Goal: Task Accomplishment & Management: Manage account settings

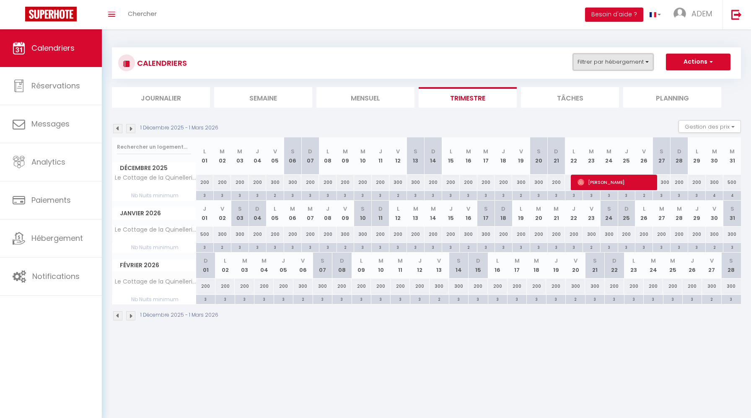
click at [616, 65] on button "Filtrer par hébergement" at bounding box center [613, 62] width 80 height 17
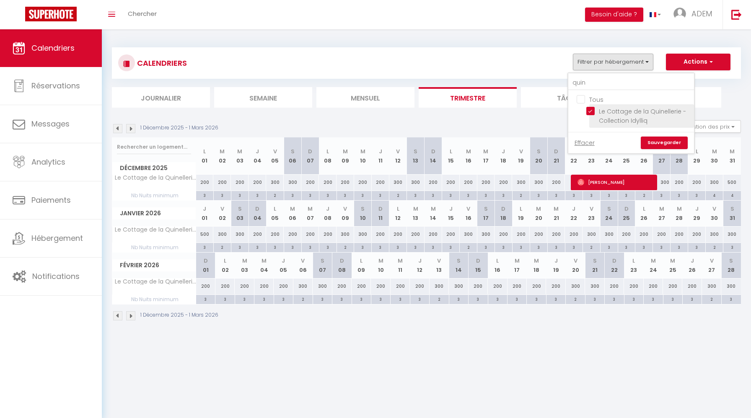
click at [592, 108] on input "Le Cottage de la Quinellerie - Collection Idylliq" at bounding box center [638, 111] width 105 height 8
checkbox input "false"
click at [586, 87] on input "quin" at bounding box center [631, 82] width 126 height 15
type input "vieux l"
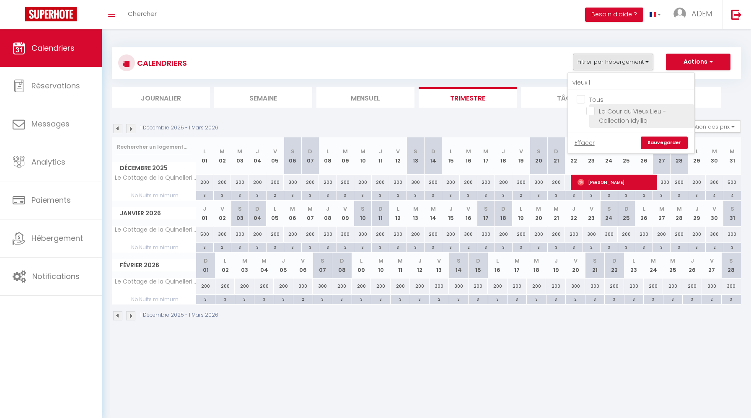
click at [592, 112] on input "La Cour du Vieux Lieu - Collection Idylliq" at bounding box center [638, 111] width 105 height 8
checkbox input "true"
click at [658, 141] on link "Sauvegarder" at bounding box center [664, 143] width 47 height 13
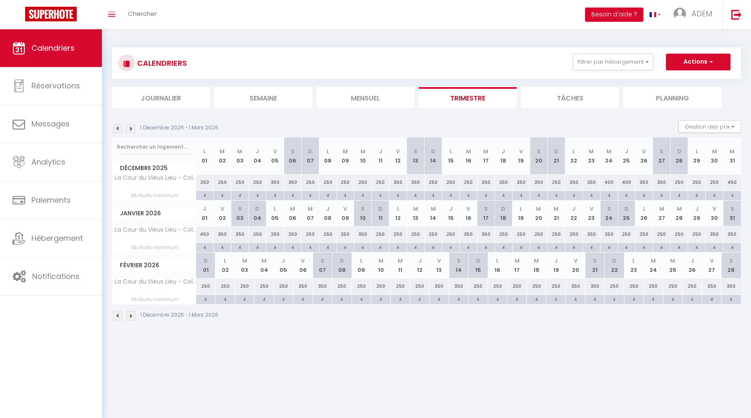
click at [729, 182] on div "450" at bounding box center [733, 183] width 18 height 16
type input "450"
type input "Mer 31 Décembre 2025"
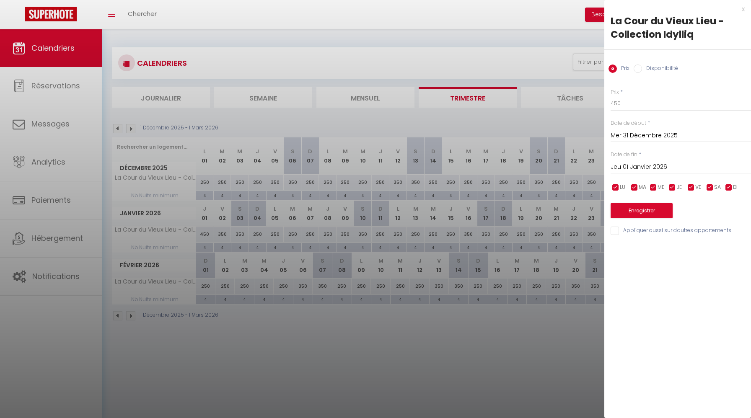
click at [630, 170] on input "Jeu 01 Janvier 2026" at bounding box center [681, 167] width 140 height 11
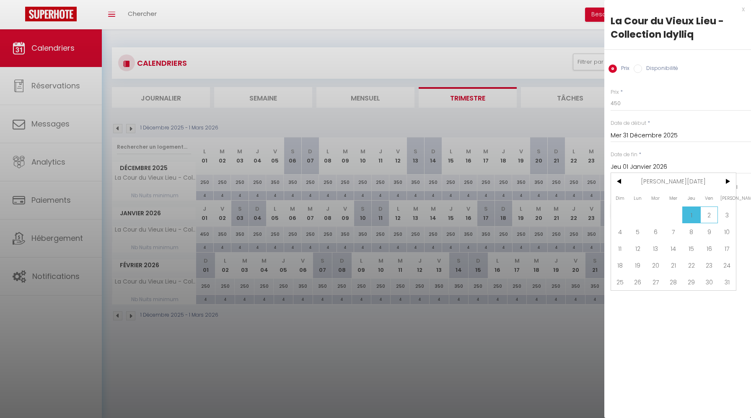
click at [712, 209] on span "2" at bounding box center [709, 215] width 18 height 17
type input "Ven 02 Janvier 2026"
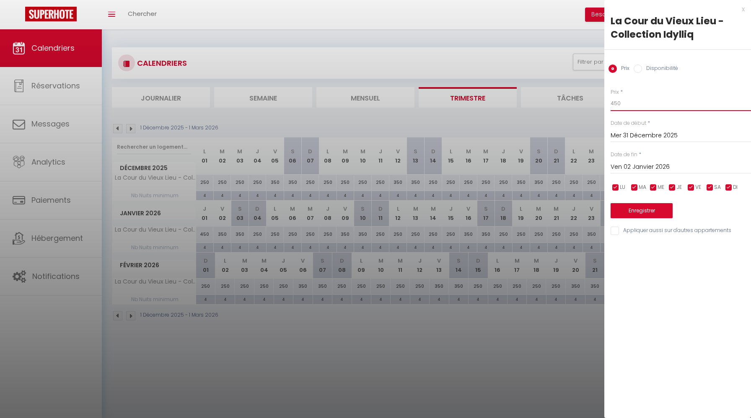
drag, startPoint x: 633, startPoint y: 104, endPoint x: 573, endPoint y: 104, distance: 59.1
click at [573, 104] on body "🟢 Des questions ou besoin d'assistance pour la migration AirBnB? Connectez-vous…" at bounding box center [375, 238] width 751 height 418
type input "600"
click at [633, 213] on button "Enregistrer" at bounding box center [642, 210] width 62 height 15
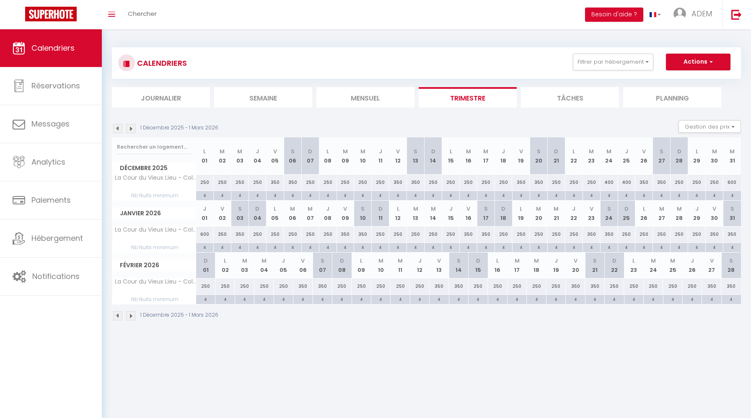
click at [557, 184] on div "250" at bounding box center [556, 183] width 18 height 16
type input "250"
type input "Dim 21 Décembre 2025"
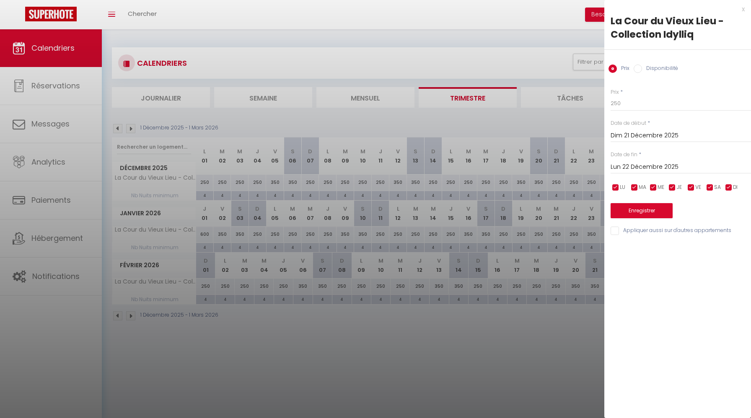
click at [622, 171] on input "Lun 22 Décembre 2025" at bounding box center [681, 167] width 140 height 11
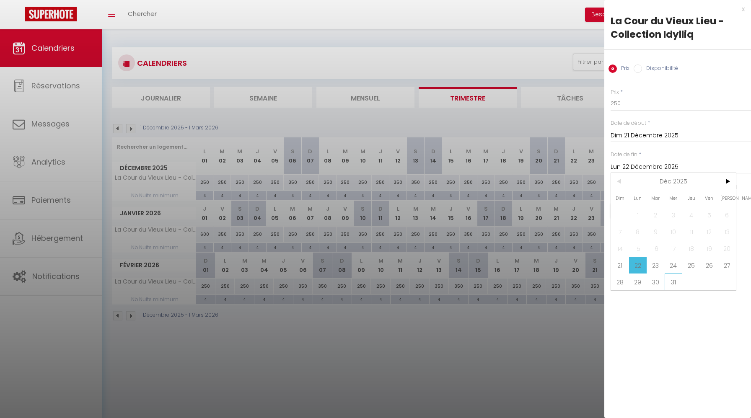
click at [668, 283] on span "31" at bounding box center [674, 282] width 18 height 17
type input "Mer 31 Décembre 2025"
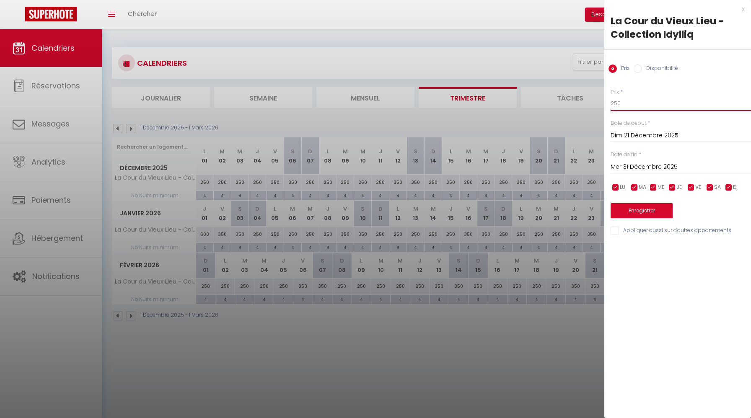
drag, startPoint x: 639, startPoint y: 104, endPoint x: 573, endPoint y: 106, distance: 66.2
click at [573, 106] on body "🟢 Des questions ou besoin d'assistance pour la migration AirBnB? Connectez-vous…" at bounding box center [375, 238] width 751 height 418
type input "350"
click at [629, 212] on button "Enregistrer" at bounding box center [642, 210] width 62 height 15
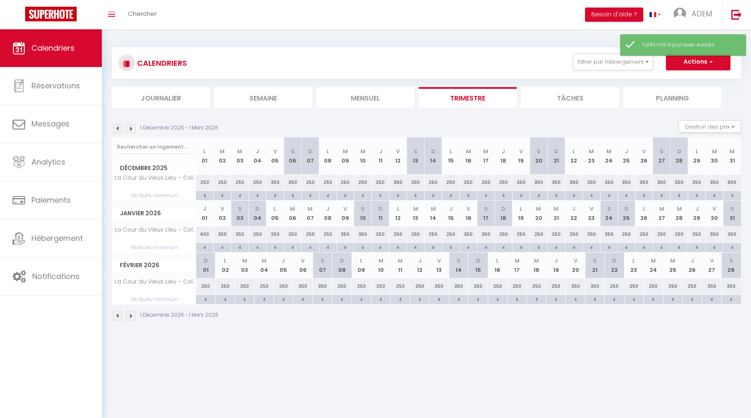
click at [610, 184] on div "350" at bounding box center [609, 183] width 18 height 16
type input "350"
type input "Mer 24 Décembre 2025"
type input "Jeu 25 Décembre 2025"
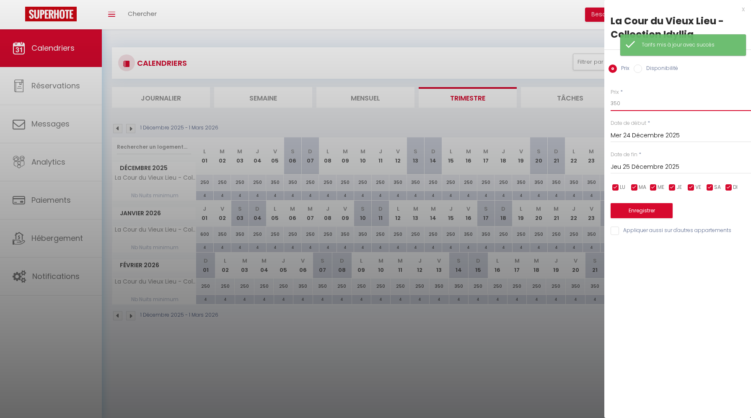
drag, startPoint x: 626, startPoint y: 106, endPoint x: 565, endPoint y: 100, distance: 61.5
click at [565, 100] on body "🟢 Des questions ou besoin d'assistance pour la migration AirBnB? Connectez-vous…" at bounding box center [375, 238] width 751 height 418
type input "500"
click at [618, 166] on input "Jeu 25 Décembre 2025" at bounding box center [681, 167] width 140 height 11
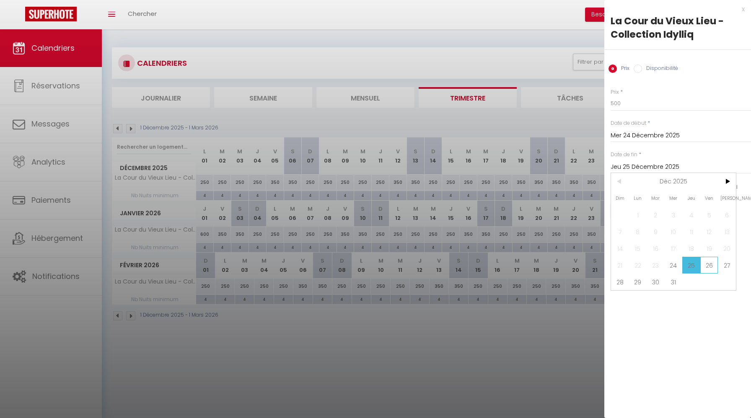
click at [710, 266] on span "26" at bounding box center [709, 265] width 18 height 17
type input "Ven 26 Décembre 2025"
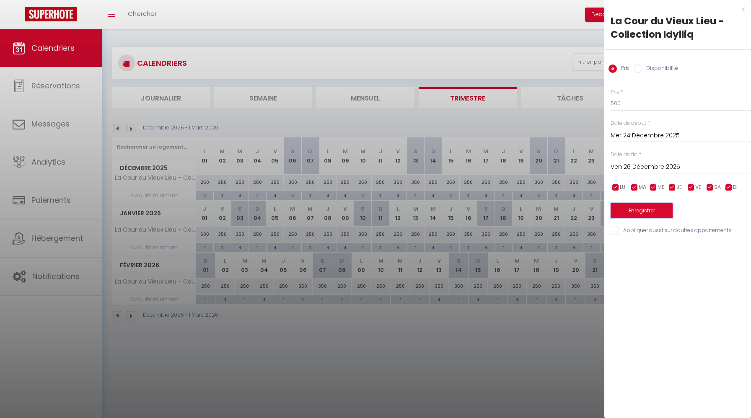
click at [643, 213] on button "Enregistrer" at bounding box center [642, 210] width 62 height 15
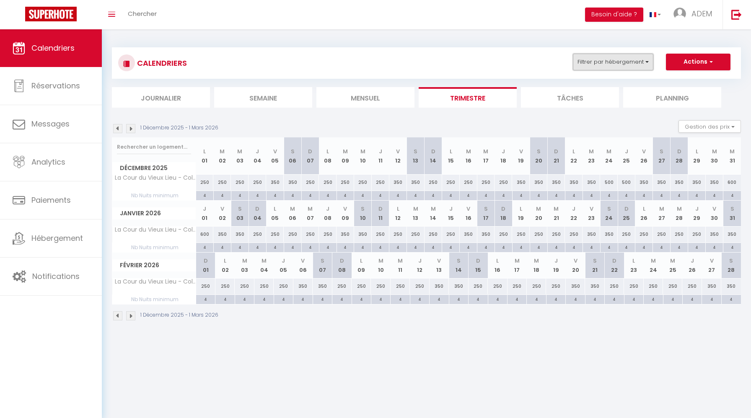
click at [627, 62] on button "Filtrer par hébergement" at bounding box center [613, 62] width 80 height 17
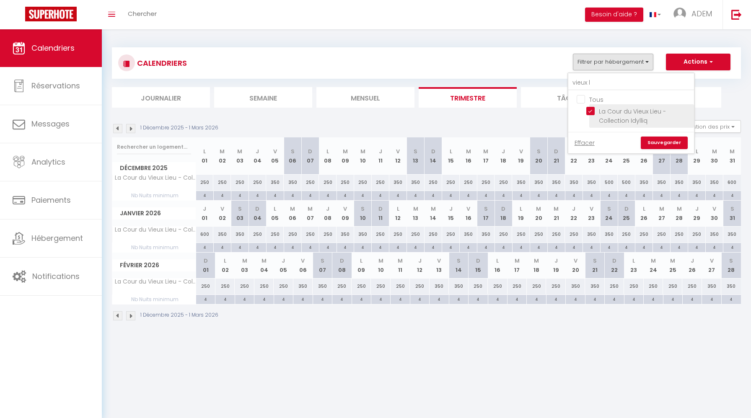
click at [591, 112] on input "La Cour du Vieux Lieu - Collection Idylliq" at bounding box center [638, 111] width 105 height 8
checkbox input "false"
click at [581, 83] on input "vieux l" at bounding box center [631, 82] width 126 height 15
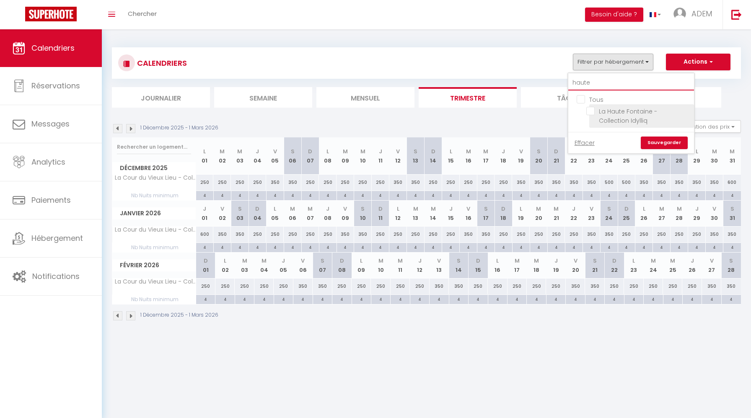
type input "haute"
click at [595, 112] on input "La Haute Fontaine - Collection Idylliq" at bounding box center [638, 111] width 105 height 8
checkbox input "true"
click at [655, 141] on link "Sauvegarder" at bounding box center [664, 143] width 47 height 13
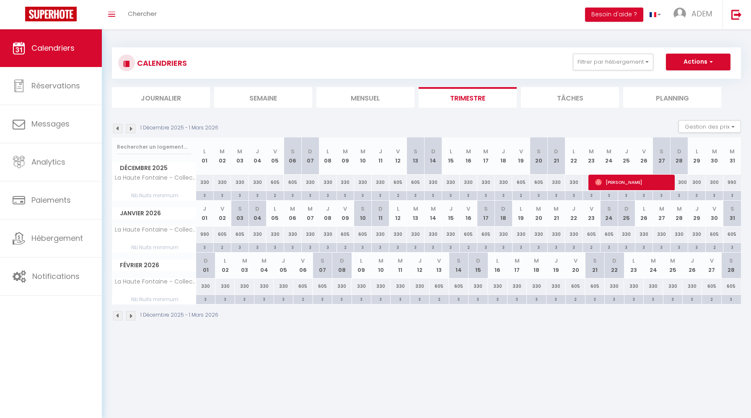
click at [731, 182] on div "990" at bounding box center [733, 183] width 18 height 16
type input "990"
type input "Mer 31 Décembre 2025"
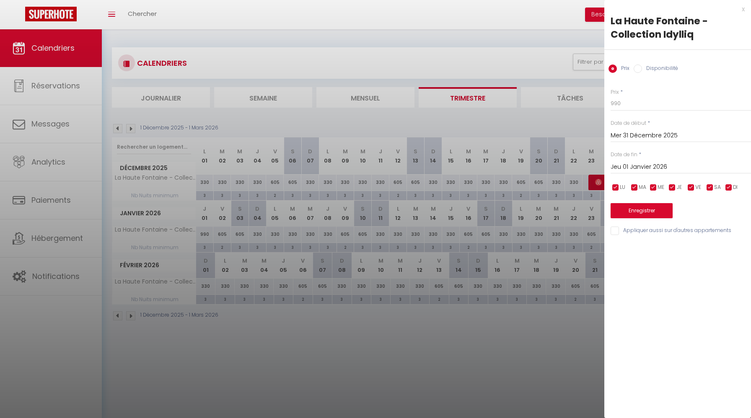
click at [649, 169] on input "Jeu 01 Janvier 2026" at bounding box center [681, 167] width 140 height 11
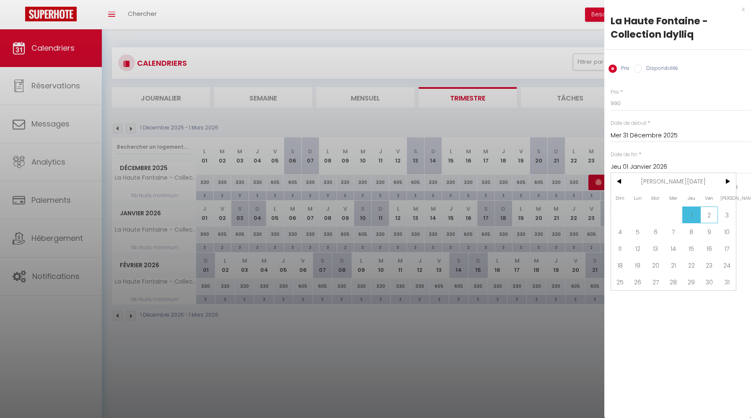
click at [708, 218] on span "2" at bounding box center [709, 215] width 18 height 17
type input "Ven 02 Janvier 2026"
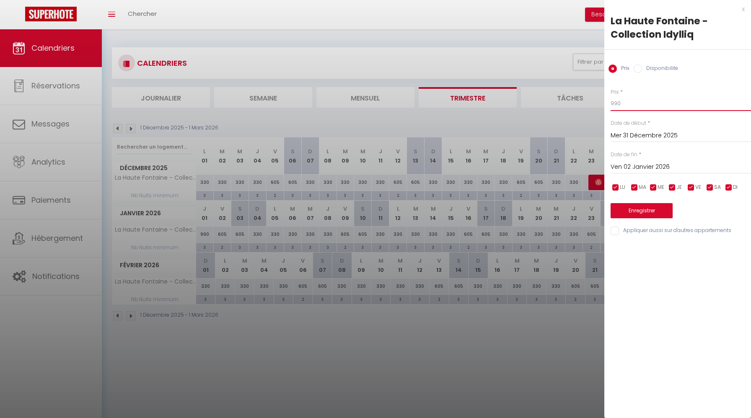
click at [635, 99] on input "990" at bounding box center [681, 103] width 140 height 15
type input "900"
click at [645, 210] on button "Enregistrer" at bounding box center [642, 210] width 62 height 15
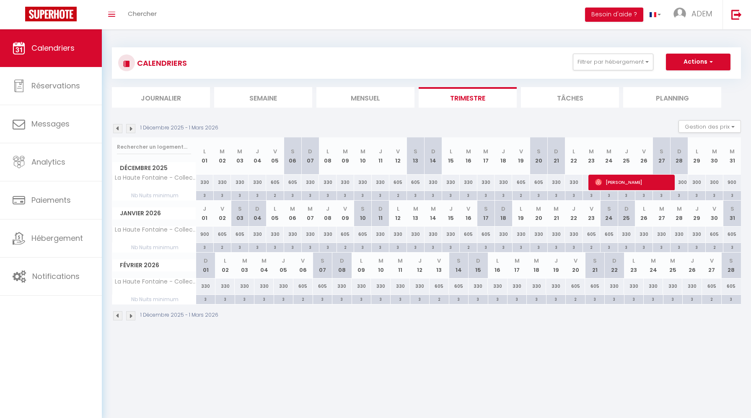
click at [117, 130] on img at bounding box center [117, 128] width 9 height 9
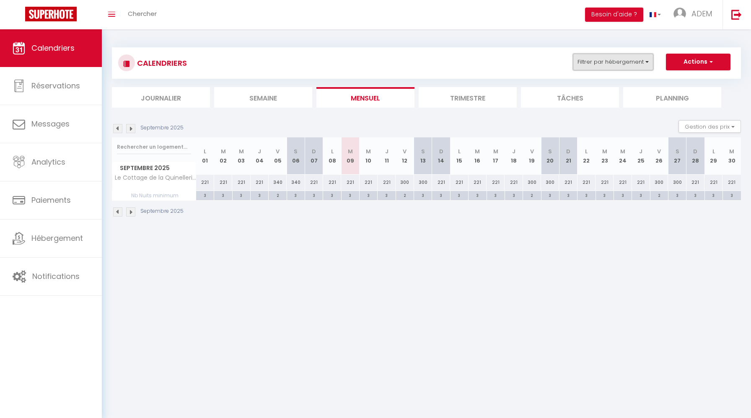
click at [612, 60] on button "Filtrer par hébergement" at bounding box center [613, 62] width 80 height 17
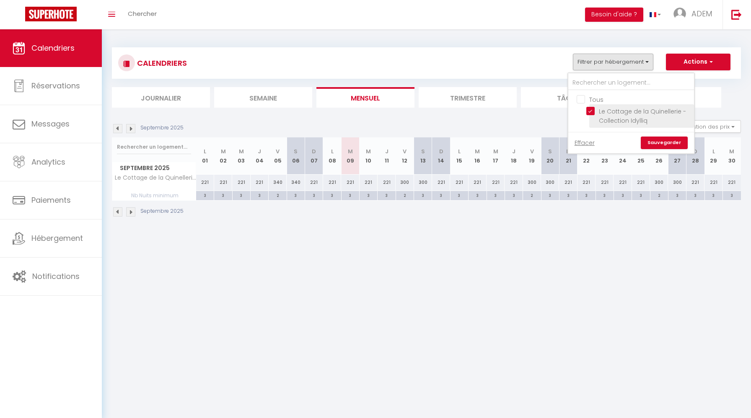
click at [594, 108] on input "Le Cottage de la Quinellerie - Collection Idylliq" at bounding box center [638, 111] width 105 height 8
checkbox input "false"
click at [594, 80] on input "text" at bounding box center [631, 82] width 126 height 15
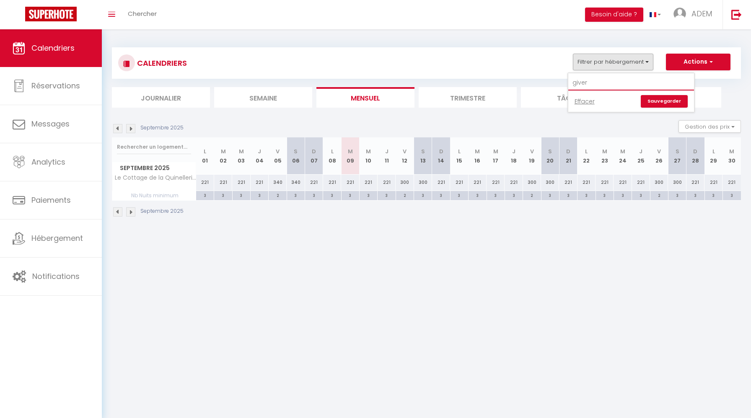
type input "givern"
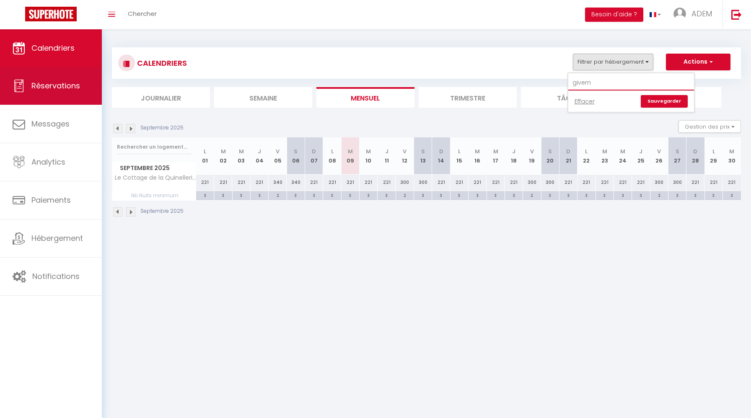
click at [67, 83] on span "Réservations" at bounding box center [55, 85] width 49 height 10
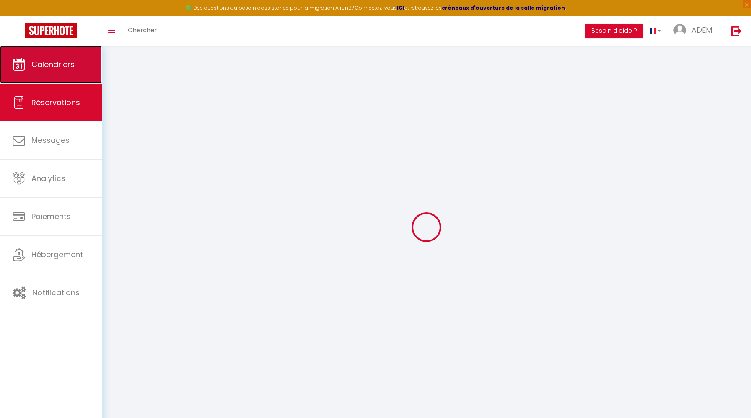
click at [67, 62] on span "Calendriers" at bounding box center [52, 64] width 43 height 10
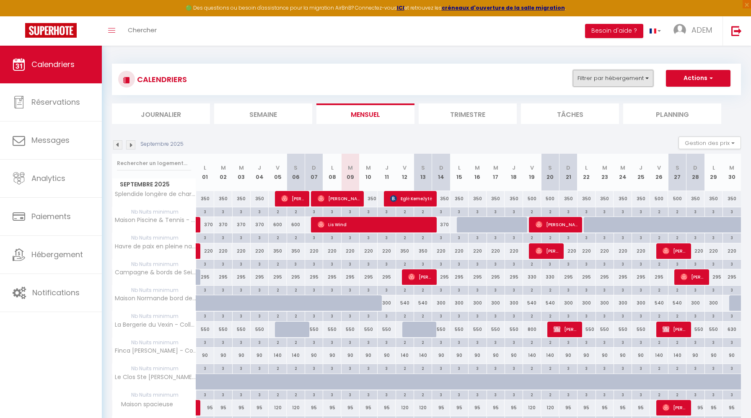
click at [606, 76] on button "Filtrer par hébergement" at bounding box center [613, 78] width 80 height 17
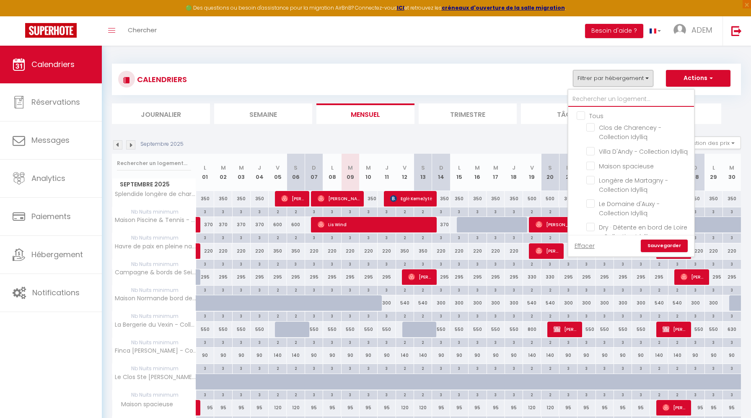
click at [587, 96] on input "text" at bounding box center [631, 99] width 126 height 15
type input "g"
checkbox input "false"
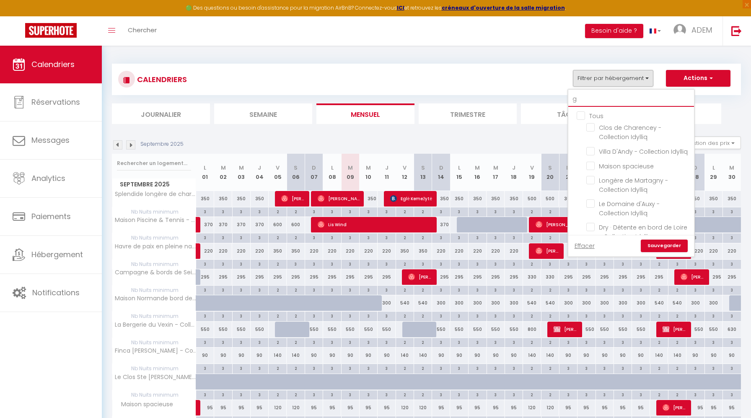
checkbox input "false"
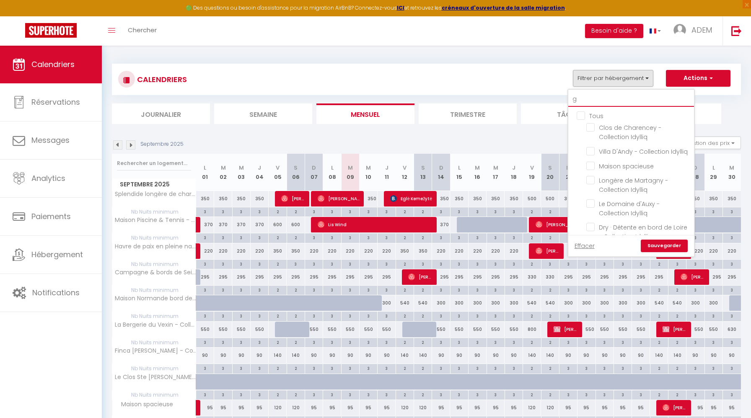
checkbox input "false"
type input "gi"
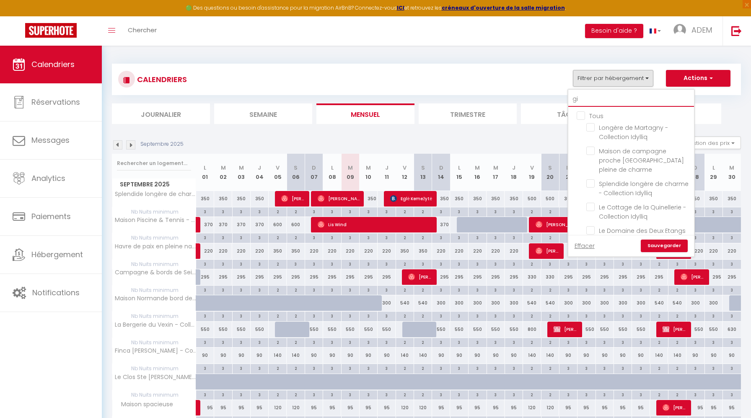
checkbox input "false"
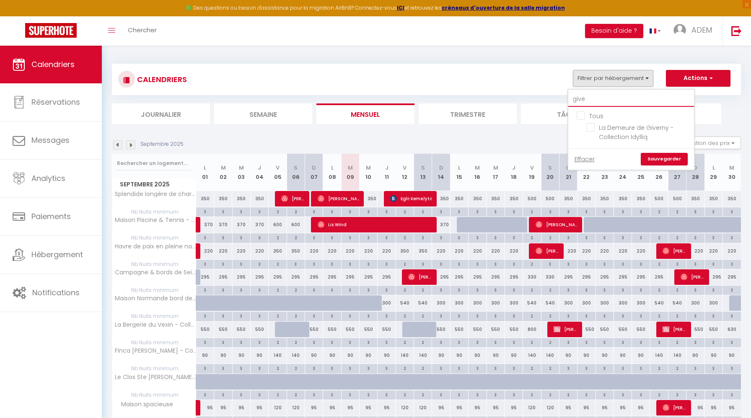
type input "giver"
checkbox input "false"
type input "givern"
checkbox input "false"
type input "givern"
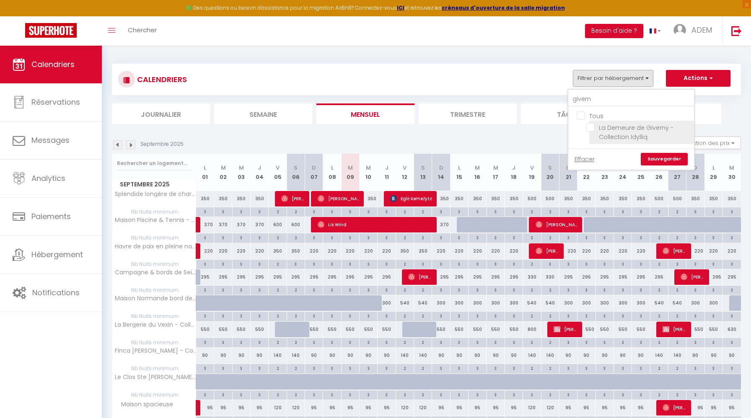
click at [588, 128] on input "La Demeure de Giverny - Collection Idylliq" at bounding box center [638, 127] width 105 height 8
checkbox input "true"
click at [664, 168] on div "Effacer Sauvegarder" at bounding box center [631, 158] width 126 height 21
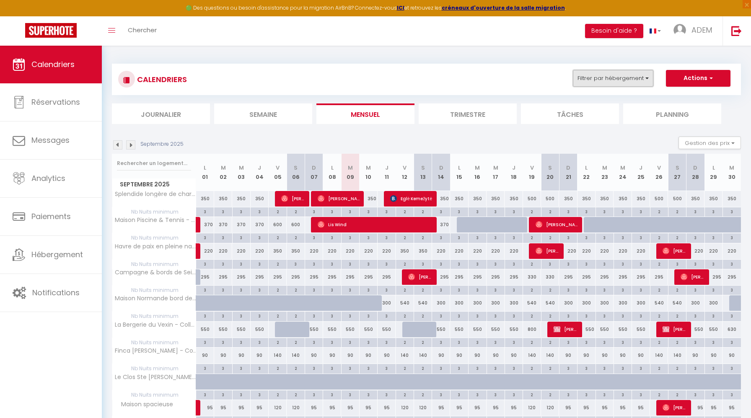
click at [614, 74] on button "Filtrer par hébergement" at bounding box center [613, 78] width 80 height 17
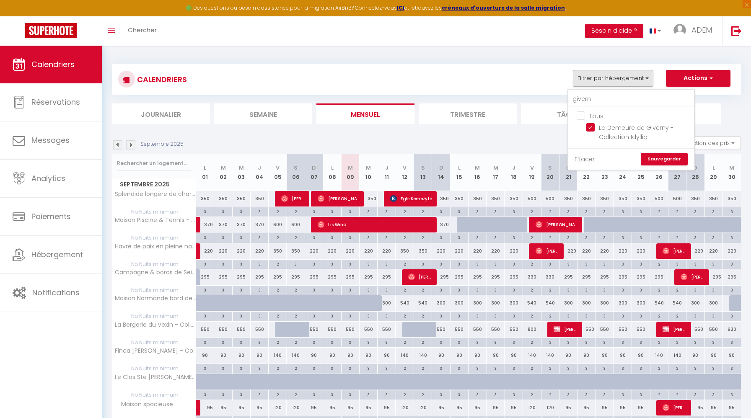
click at [579, 116] on input "Tous" at bounding box center [640, 115] width 126 height 8
checkbox input "false"
click at [590, 126] on input "La Demeure de Giverny - Collection Idylliq" at bounding box center [638, 127] width 105 height 8
checkbox input "true"
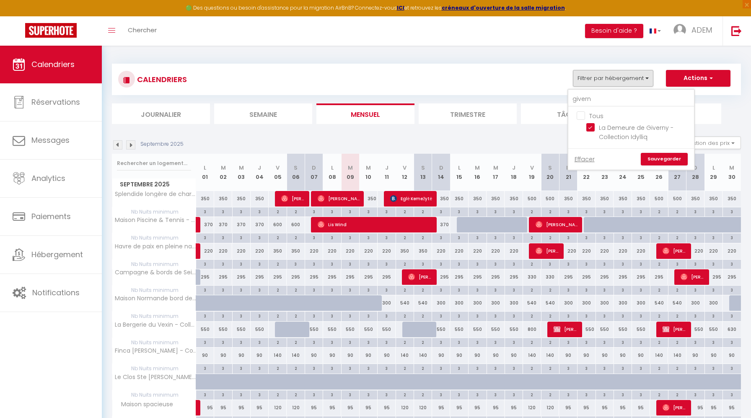
click at [655, 157] on link "Sauvegarder" at bounding box center [664, 159] width 47 height 13
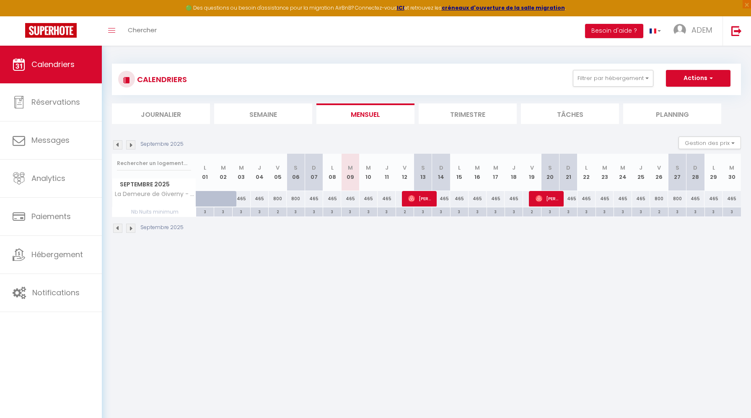
click at [471, 113] on li "Trimestre" at bounding box center [468, 114] width 98 height 21
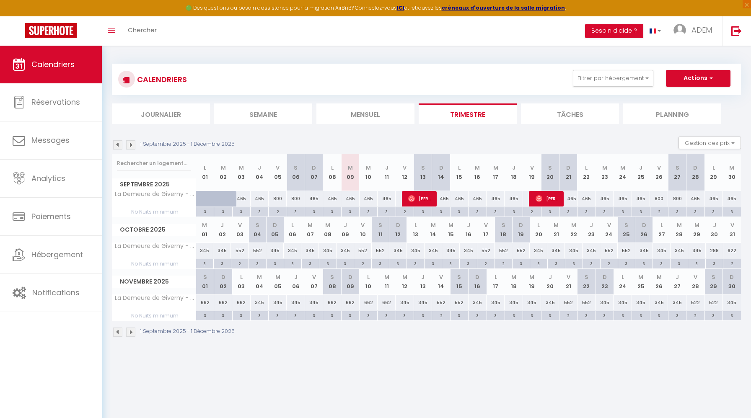
click at [132, 145] on img at bounding box center [130, 144] width 9 height 9
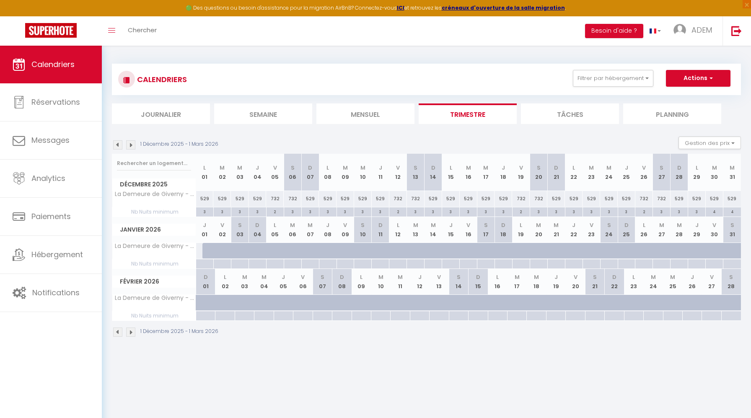
click at [117, 147] on img at bounding box center [117, 144] width 9 height 9
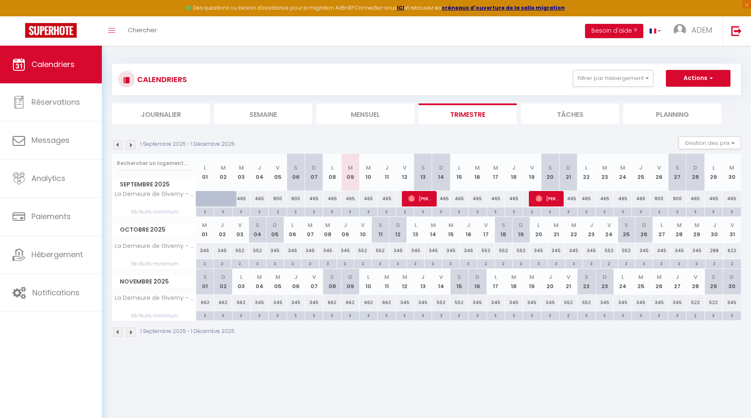
click at [129, 147] on img at bounding box center [130, 144] width 9 height 9
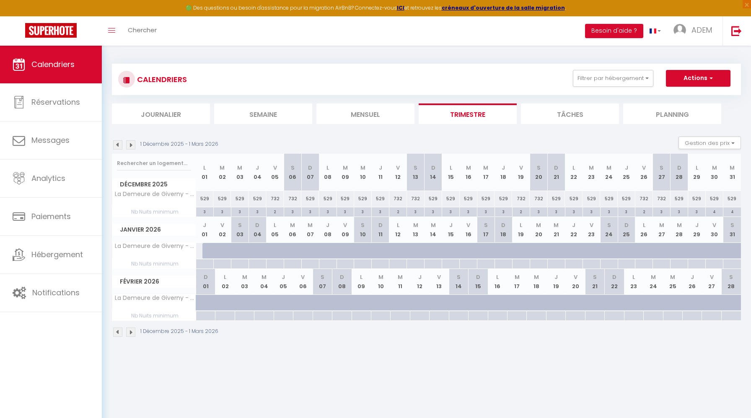
click at [117, 144] on img at bounding box center [117, 144] width 9 height 9
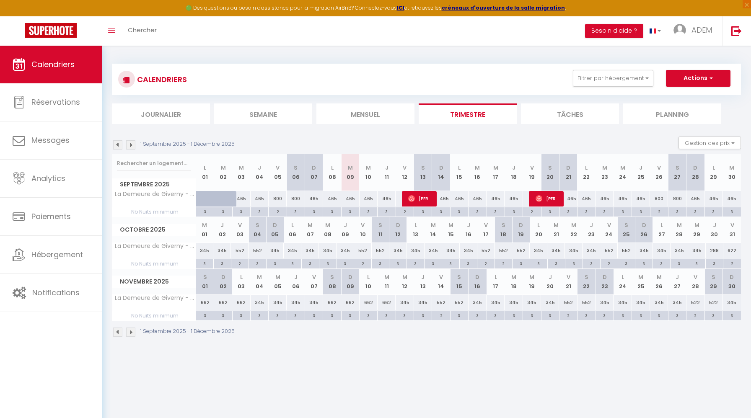
click at [731, 251] on div "622" at bounding box center [733, 251] width 18 height 16
type input "622"
type input "Ven 31 Octobre 2025"
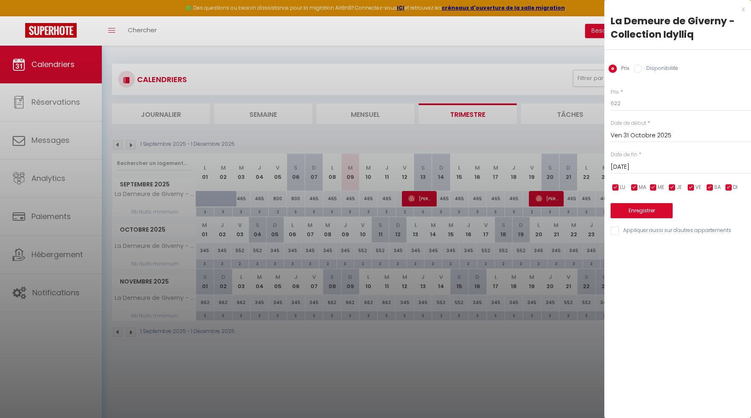
click at [638, 171] on input "[DATE]" at bounding box center [681, 167] width 140 height 11
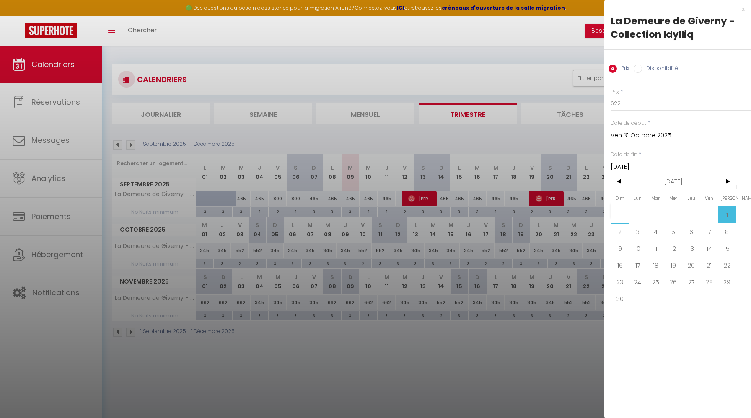
click at [622, 232] on span "2" at bounding box center [620, 231] width 18 height 17
type input "Dim 02 Novembre 2025"
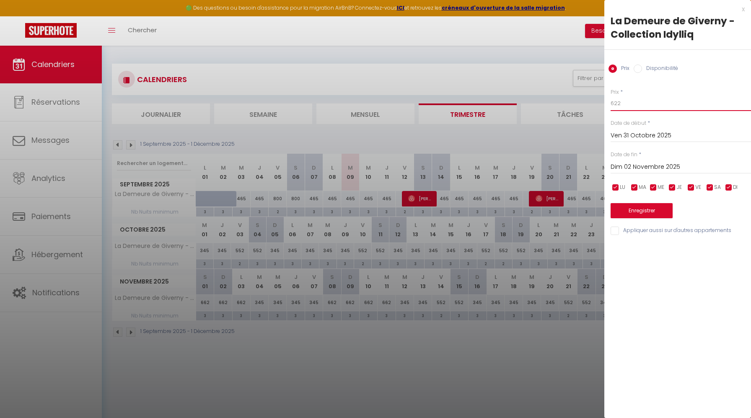
drag, startPoint x: 630, startPoint y: 107, endPoint x: 566, endPoint y: 99, distance: 65.2
click at [566, 99] on body "🟢 Des questions ou besoin d'assistance pour la migration AirBnB? Connectez-vous…" at bounding box center [375, 255] width 751 height 418
type input "550"
click at [643, 209] on button "Enregistrer" at bounding box center [642, 210] width 62 height 15
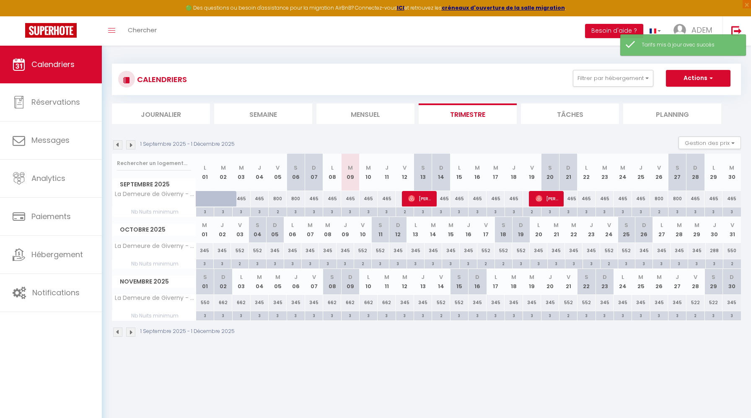
click at [223, 299] on div "662" at bounding box center [223, 303] width 18 height 16
type input "662"
type input "Dim 02 Novembre 2025"
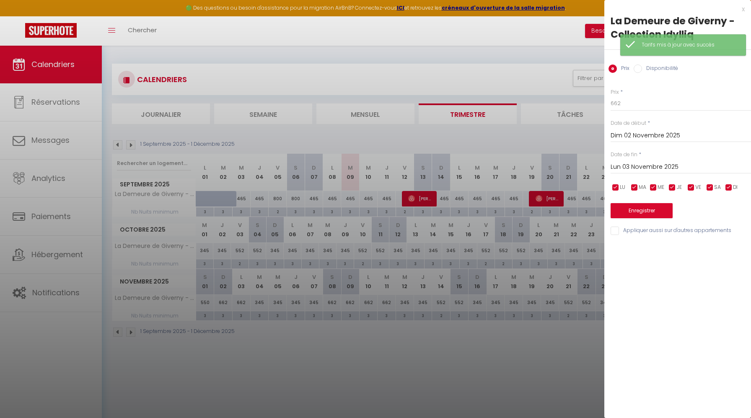
click at [635, 170] on input "Lun 03 Novembre 2025" at bounding box center [681, 167] width 140 height 11
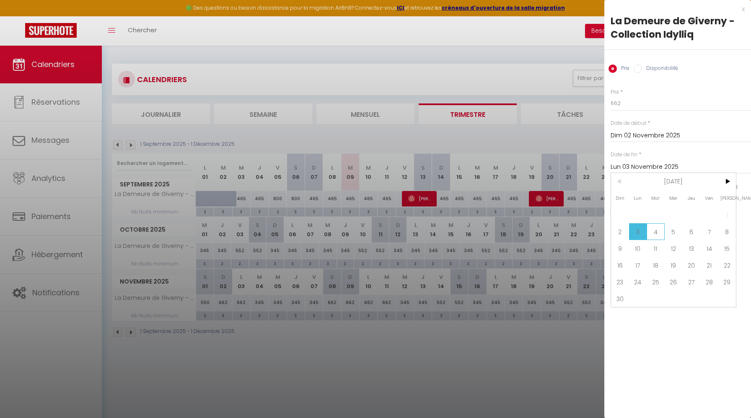
click at [659, 229] on span "4" at bounding box center [656, 231] width 18 height 17
type input "[DATE]"
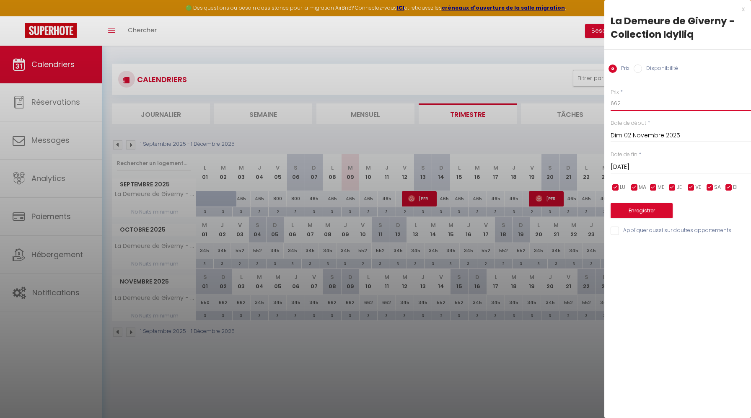
drag, startPoint x: 634, startPoint y: 105, endPoint x: 586, endPoint y: 104, distance: 47.8
click at [586, 104] on body "🟢 Des questions ou besoin d'assistance pour la migration AirBnB? Connectez-vous…" at bounding box center [375, 255] width 751 height 418
type input "345"
click at [641, 209] on button "Enregistrer" at bounding box center [642, 210] width 62 height 15
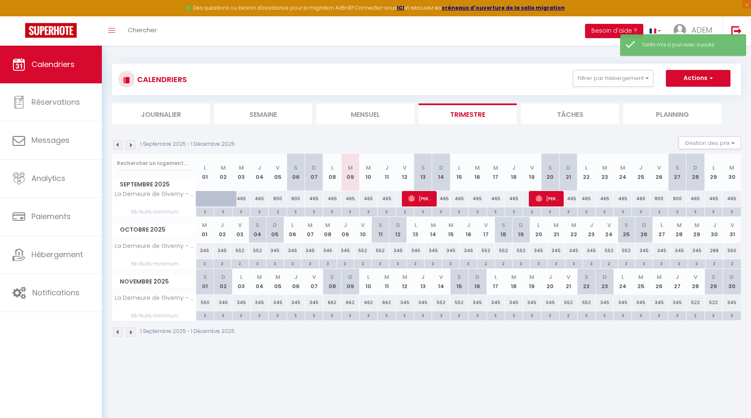
click at [390, 304] on div "662" at bounding box center [387, 303] width 18 height 16
type input "662"
type input "[DATE]"
type input "Mer 12 Novembre 2025"
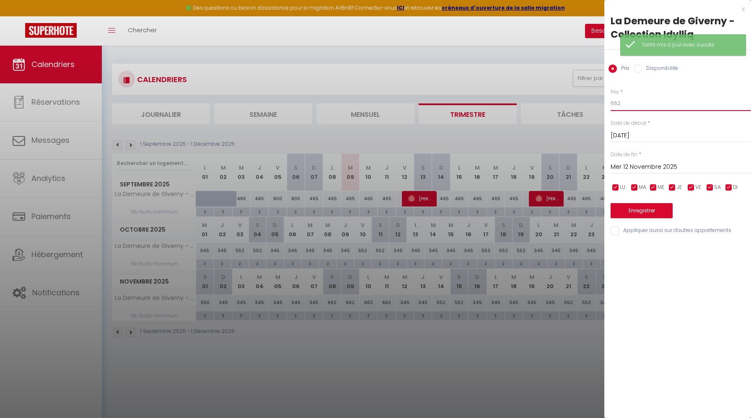
drag, startPoint x: 641, startPoint y: 101, endPoint x: 564, endPoint y: 103, distance: 77.1
click at [564, 103] on body "🟢 Des questions ou besoin d'assistance pour la migration AirBnB? Connectez-vous…" at bounding box center [375, 255] width 751 height 418
type input "345"
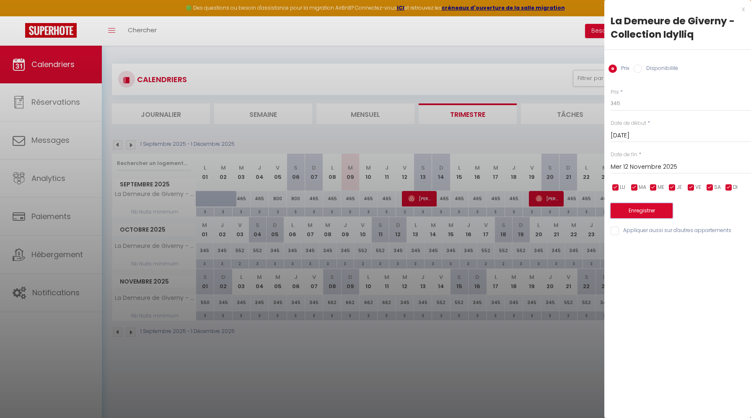
click at [626, 214] on button "Enregistrer" at bounding box center [642, 210] width 62 height 15
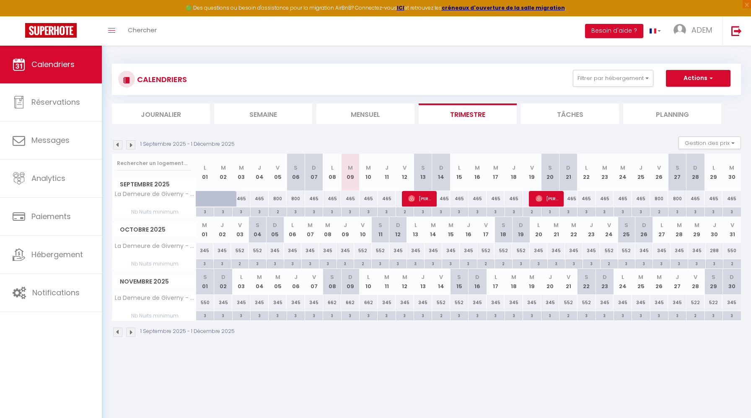
click at [130, 144] on img at bounding box center [130, 144] width 9 height 9
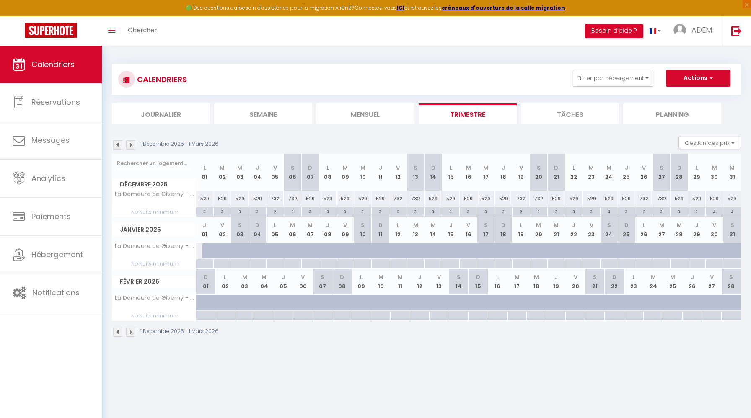
click at [118, 146] on img at bounding box center [117, 144] width 9 height 9
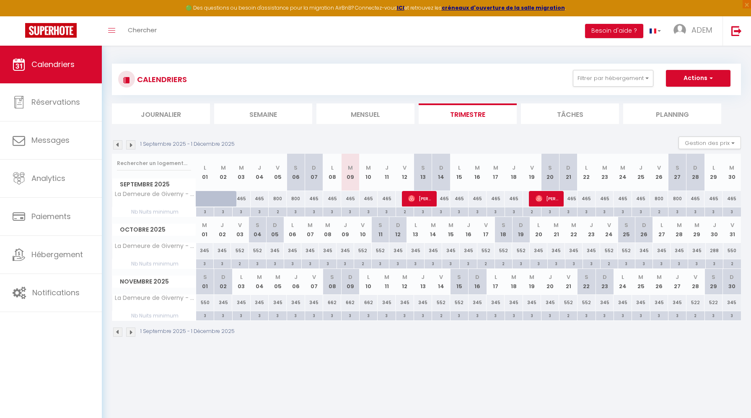
click at [388, 303] on div "345" at bounding box center [387, 303] width 18 height 16
type input "345"
type input "[DATE]"
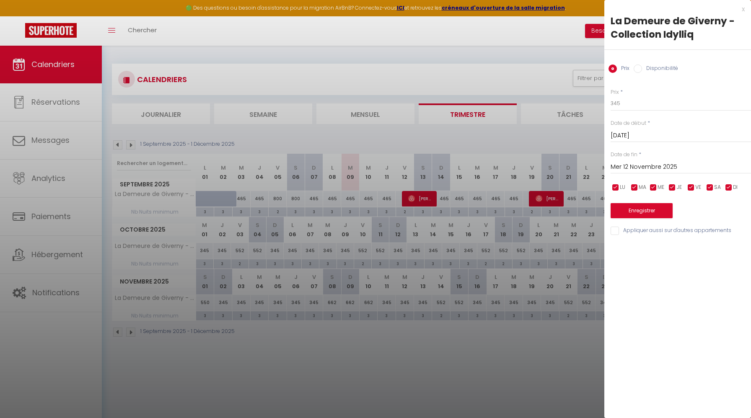
click at [659, 166] on input "Mer 12 Novembre 2025" at bounding box center [681, 167] width 140 height 11
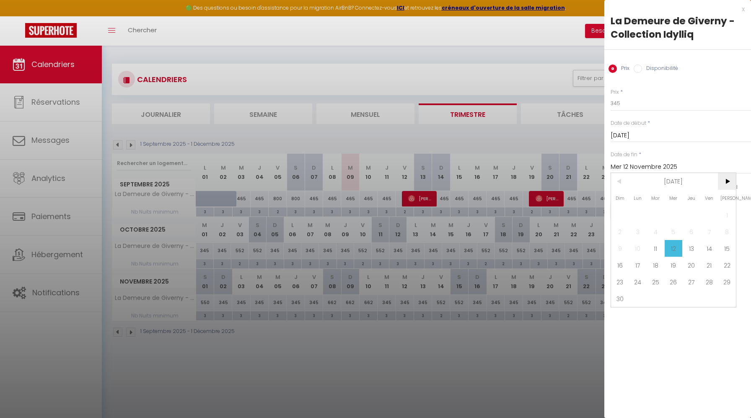
click at [731, 179] on span ">" at bounding box center [727, 181] width 18 height 17
click at [730, 179] on span ">" at bounding box center [727, 181] width 18 height 17
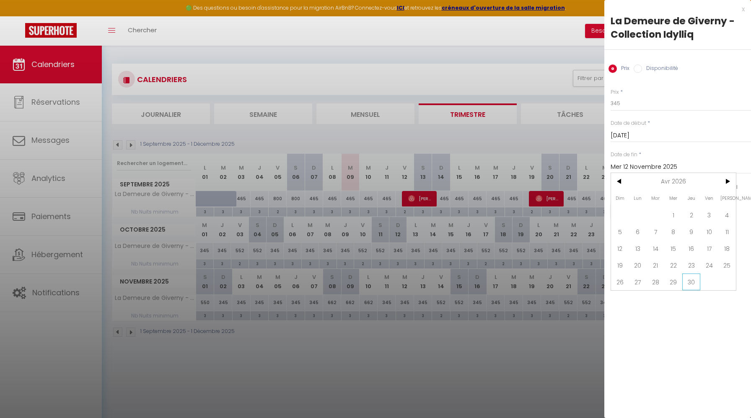
click at [692, 284] on span "30" at bounding box center [691, 282] width 18 height 17
type input "Jeu 30 Avril 2026"
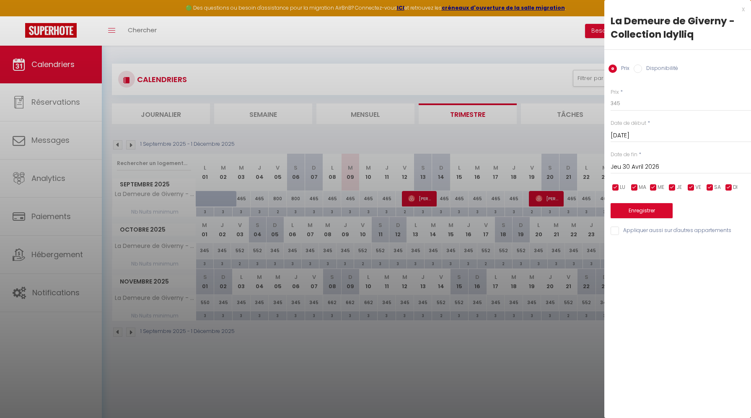
click at [691, 190] on input "checkbox" at bounding box center [691, 188] width 8 height 8
checkbox input "false"
click at [716, 189] on span "SA" at bounding box center [717, 188] width 7 height 8
checkbox input "false"
click at [656, 210] on button "Enregistrer" at bounding box center [642, 210] width 62 height 15
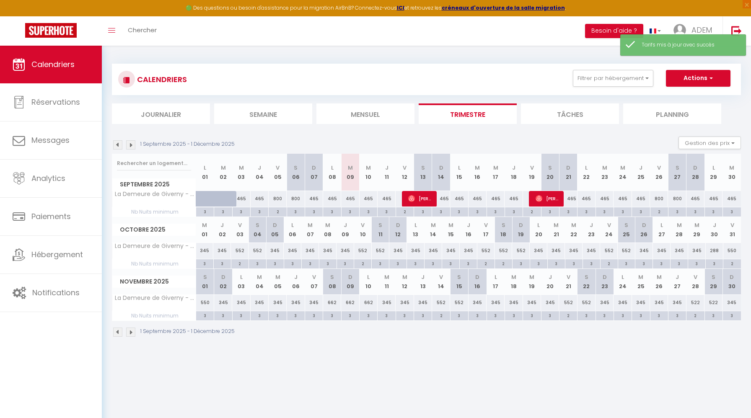
click at [132, 145] on img at bounding box center [130, 144] width 9 height 9
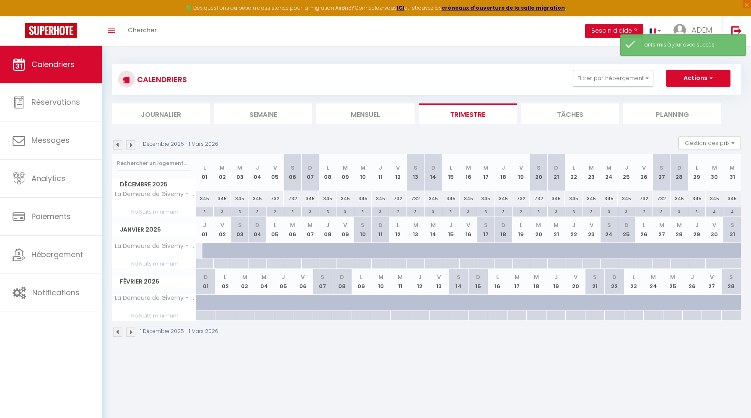
click at [271, 199] on div "732" at bounding box center [275, 199] width 18 height 16
type input "732"
type input "Ven 05 Décembre 2025"
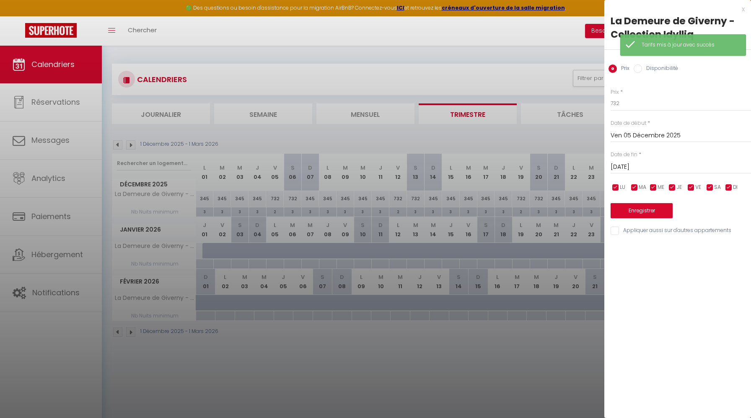
click at [646, 168] on input "[DATE]" at bounding box center [681, 167] width 140 height 11
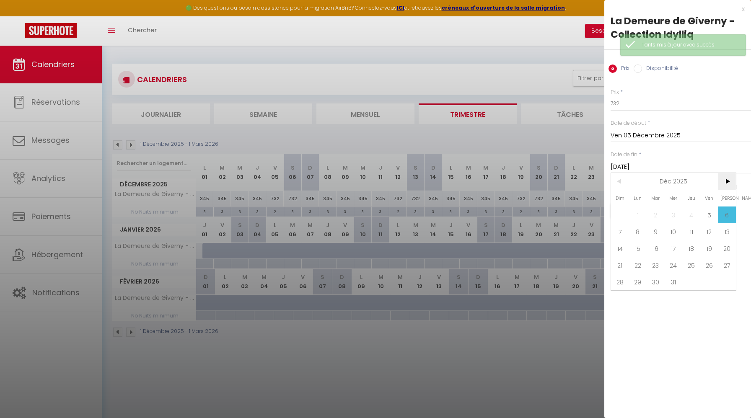
click at [724, 179] on span ">" at bounding box center [727, 181] width 18 height 17
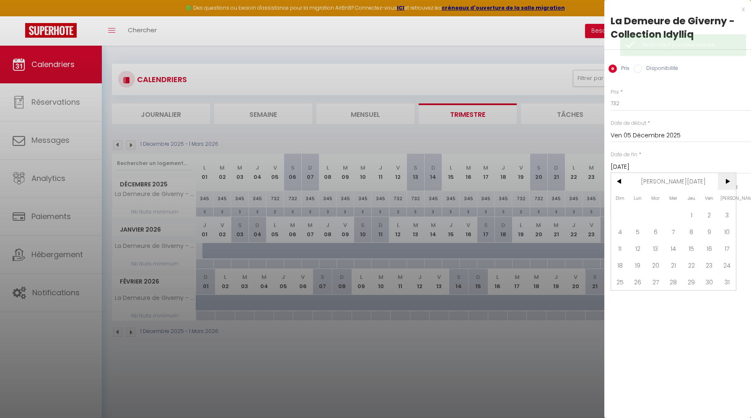
click at [724, 179] on span ">" at bounding box center [727, 181] width 18 height 17
click at [695, 283] on span "30" at bounding box center [691, 282] width 18 height 17
type input "Jeu 30 Avril 2026"
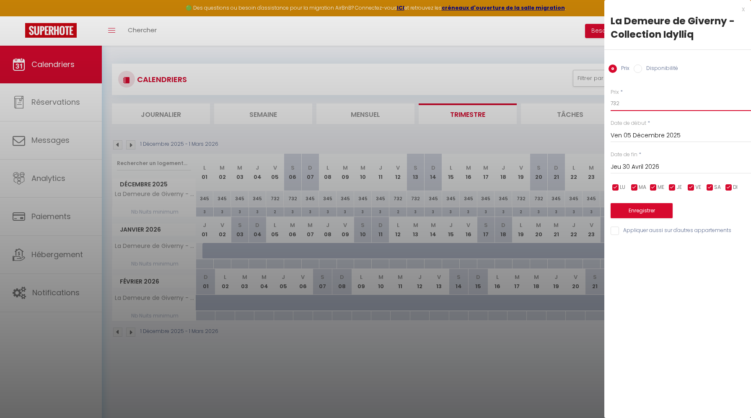
drag, startPoint x: 628, startPoint y: 104, endPoint x: 592, endPoint y: 104, distance: 36.1
click at [592, 104] on body "🟢 Des questions ou besoin d'assistance pour la migration AirBnB? Connectez-vous…" at bounding box center [375, 255] width 751 height 418
type input "550"
click at [731, 186] on input "checkbox" at bounding box center [729, 188] width 8 height 8
checkbox input "false"
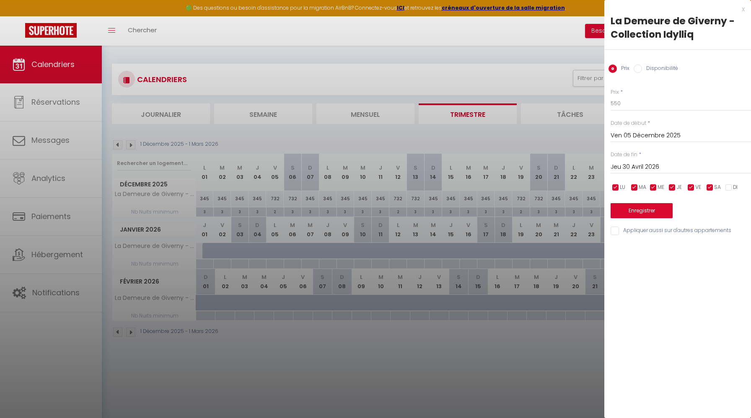
click at [674, 186] on input "checkbox" at bounding box center [672, 188] width 8 height 8
checkbox input "false"
click at [656, 186] on input "checkbox" at bounding box center [653, 188] width 8 height 8
checkbox input "false"
click at [641, 186] on span "MA" at bounding box center [643, 188] width 8 height 8
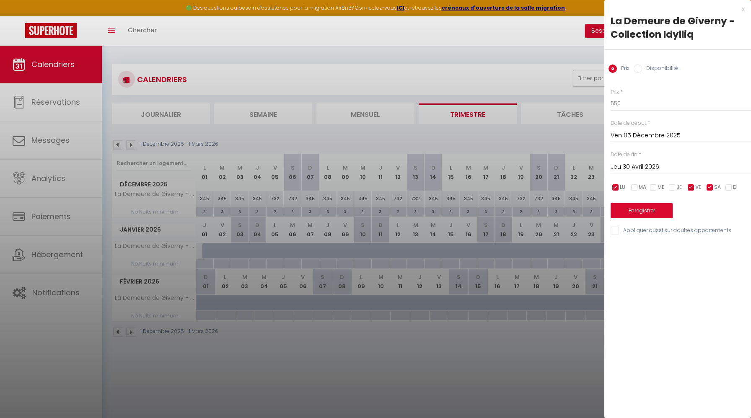
checkbox input "false"
click at [617, 186] on input "checkbox" at bounding box center [616, 188] width 8 height 8
checkbox input "false"
click at [646, 211] on button "Enregistrer" at bounding box center [642, 210] width 62 height 15
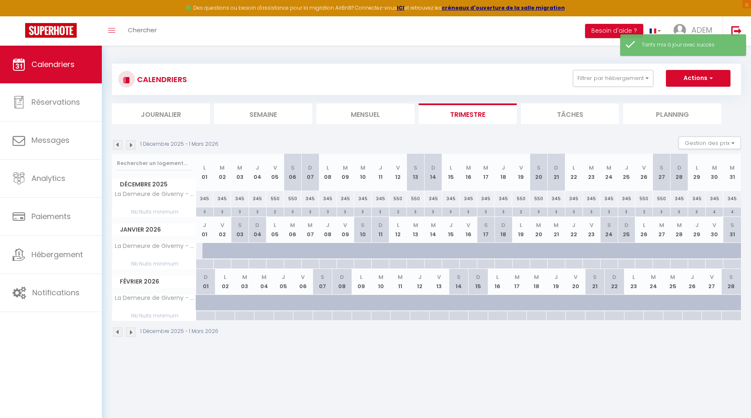
click at [606, 200] on div "345" at bounding box center [609, 199] width 18 height 16
type input "345"
type input "Mer 24 Décembre 2025"
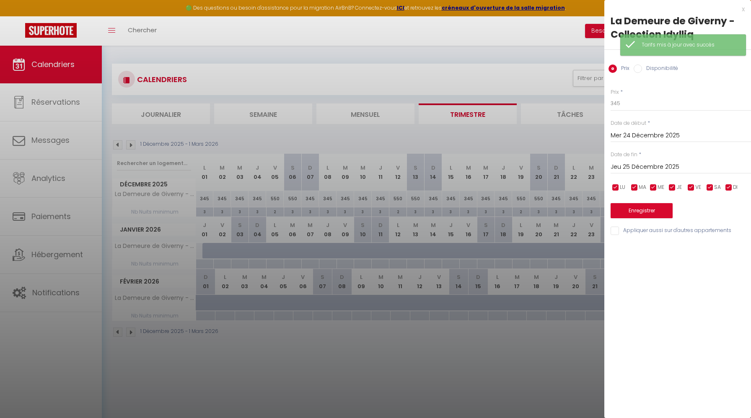
click at [655, 163] on input "Jeu 25 Décembre 2025" at bounding box center [681, 167] width 140 height 11
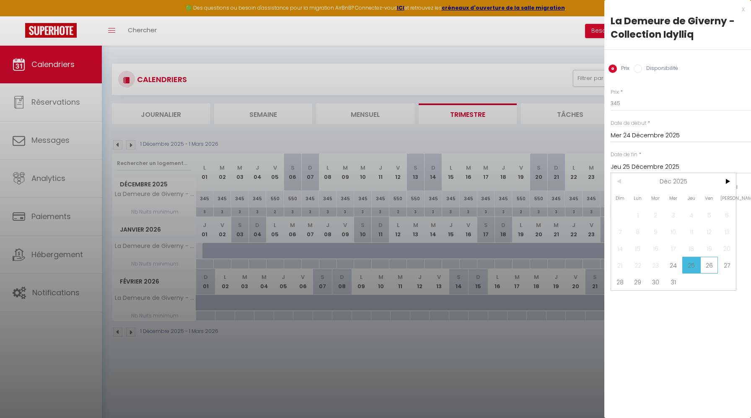
click at [712, 259] on span "26" at bounding box center [709, 265] width 18 height 17
type input "Ven 26 Décembre 2025"
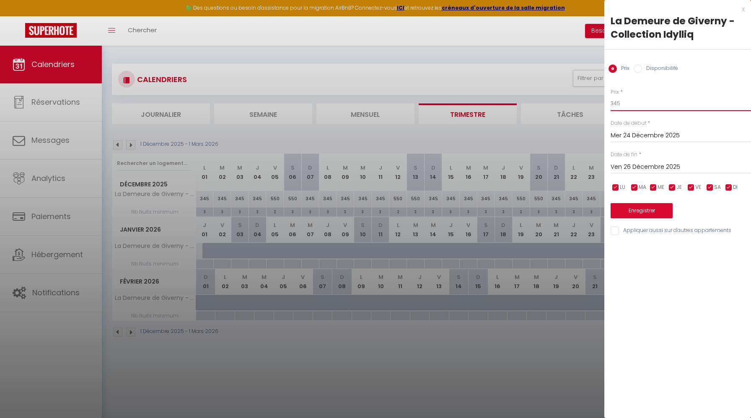
drag, startPoint x: 633, startPoint y: 103, endPoint x: 584, endPoint y: 103, distance: 49.0
click at [584, 103] on body "🟢 Des questions ou besoin d'assistance pour la migration AirBnB? Connectez-vous…" at bounding box center [375, 255] width 751 height 418
type input "700"
click at [635, 209] on button "Enregistrer" at bounding box center [642, 210] width 62 height 15
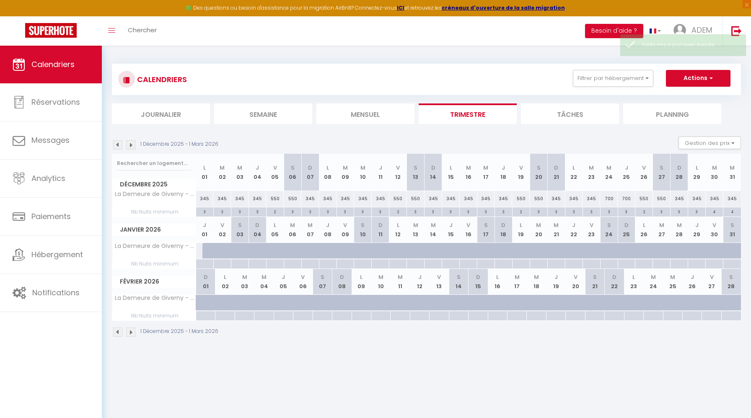
click at [731, 198] on div "345" at bounding box center [733, 199] width 18 height 16
type input "345"
type input "Mer 31 Décembre 2025"
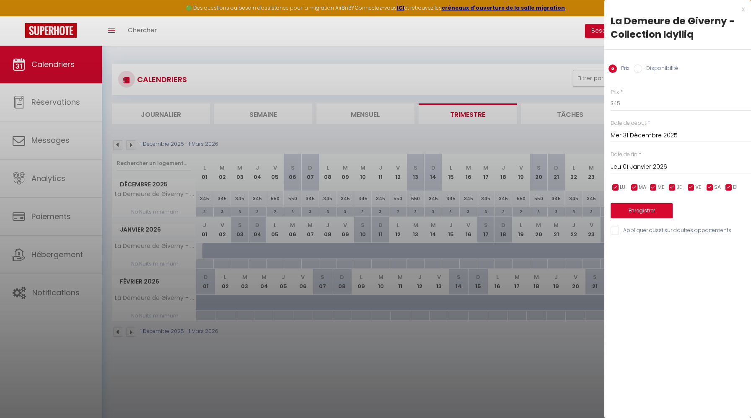
click at [656, 169] on input "Jeu 01 Janvier 2026" at bounding box center [681, 167] width 140 height 11
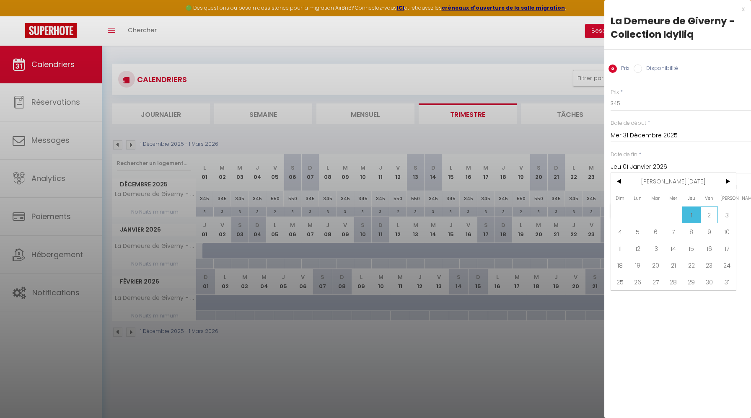
click at [709, 221] on span "2" at bounding box center [709, 215] width 18 height 17
type input "Ven 02 Janvier 2026"
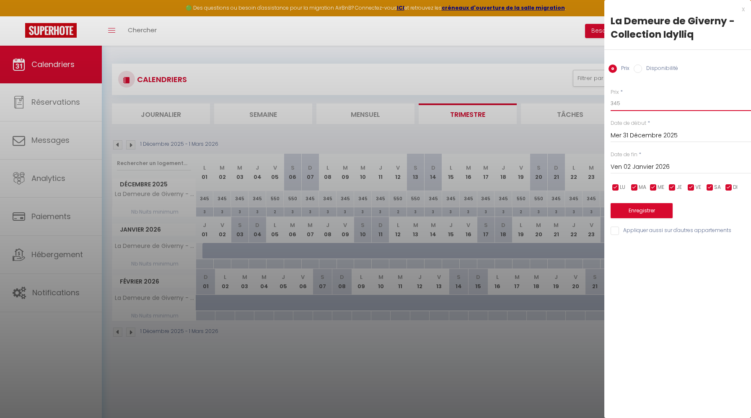
drag, startPoint x: 638, startPoint y: 106, endPoint x: 581, endPoint y: 105, distance: 57.0
click at [581, 105] on body "🟢 Des questions ou besoin d'assistance pour la migration AirBnB? Connectez-vous…" at bounding box center [375, 255] width 751 height 418
type input "900"
click at [629, 209] on button "Enregistrer" at bounding box center [642, 210] width 62 height 15
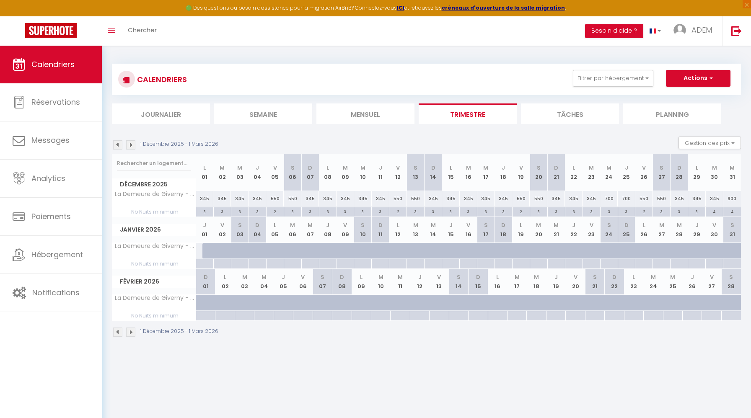
click at [199, 214] on div "3" at bounding box center [204, 211] width 17 height 8
type input "3"
type input "Lun 01 Décembre 2025"
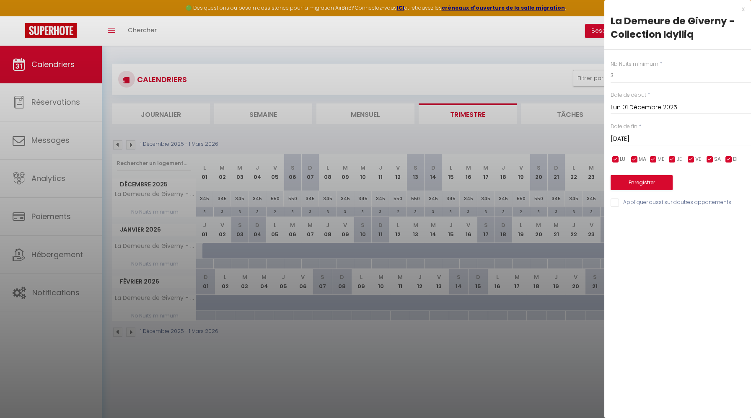
click at [652, 139] on input "[DATE]" at bounding box center [681, 139] width 140 height 11
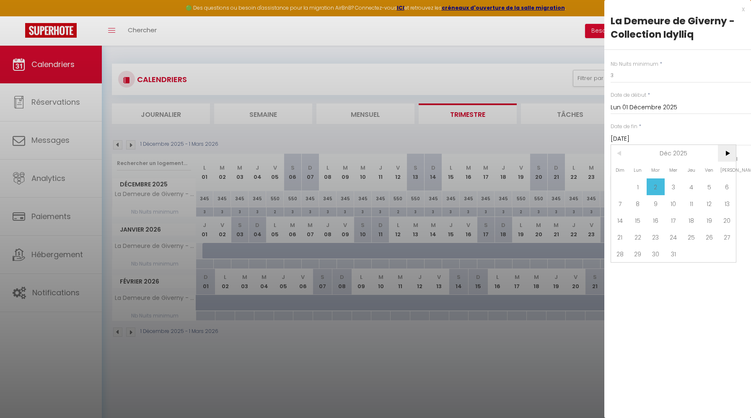
click at [728, 159] on span ">" at bounding box center [727, 153] width 18 height 17
click at [697, 249] on span "30" at bounding box center [691, 254] width 18 height 17
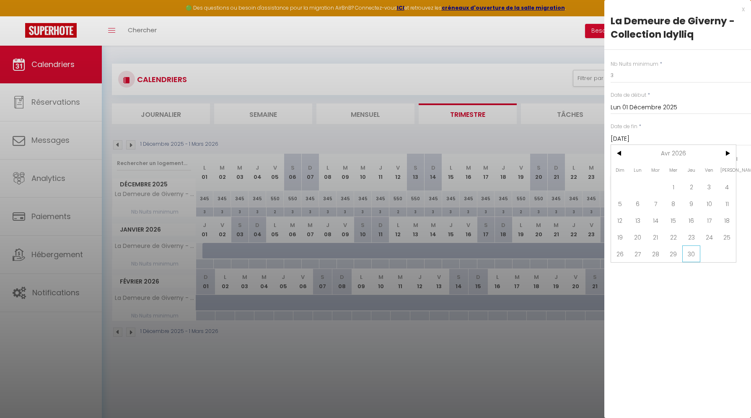
type input "Jeu 30 Avril 2026"
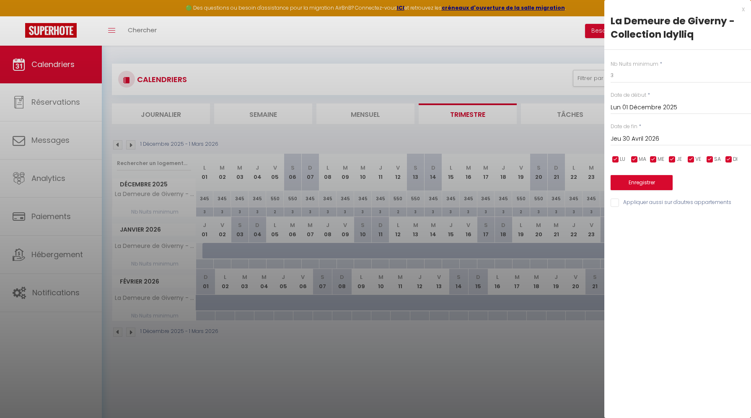
click at [442, 197] on div at bounding box center [375, 209] width 751 height 418
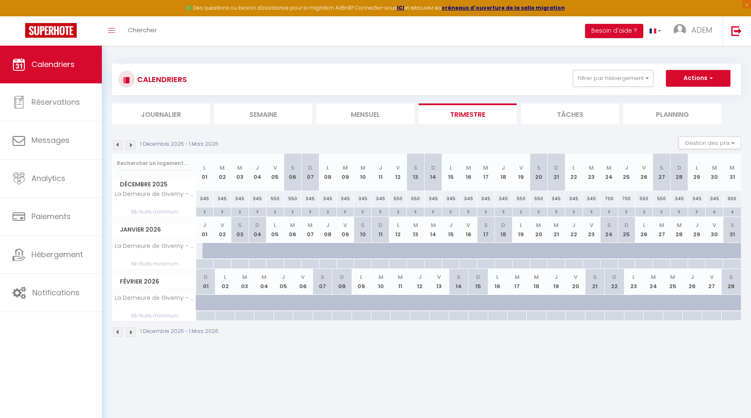
click at [202, 252] on div "900" at bounding box center [205, 251] width 18 height 16
type input "900"
type input "Jeu 01 Janvier 2026"
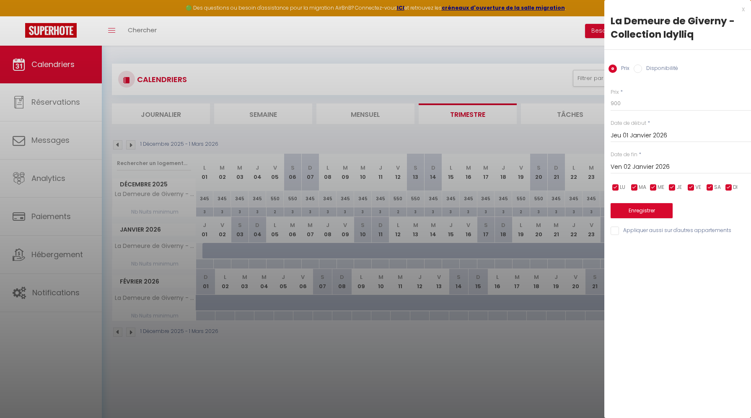
click at [650, 171] on input "Ven 02 Janvier 2026" at bounding box center [681, 167] width 140 height 11
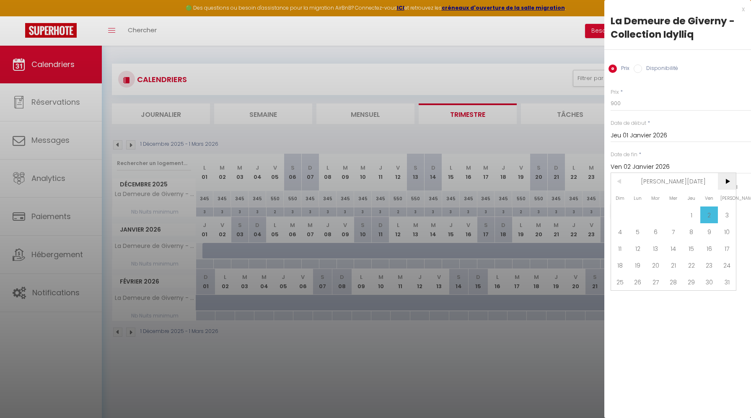
click at [729, 181] on span ">" at bounding box center [727, 181] width 18 height 17
click at [617, 181] on span "<" at bounding box center [620, 181] width 18 height 17
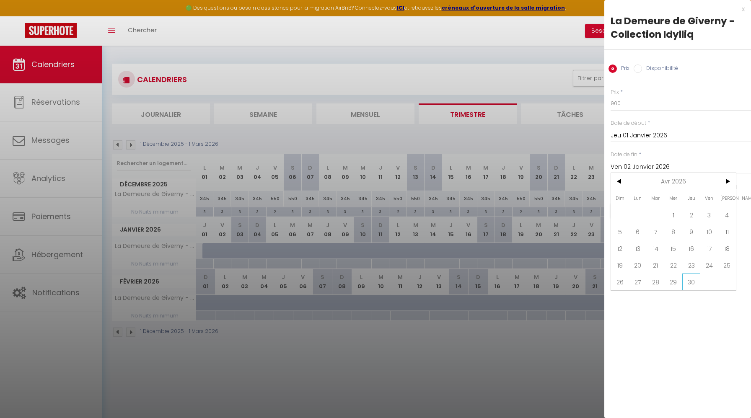
click at [685, 276] on span "30" at bounding box center [691, 282] width 18 height 17
type input "Jeu 30 Avril 2026"
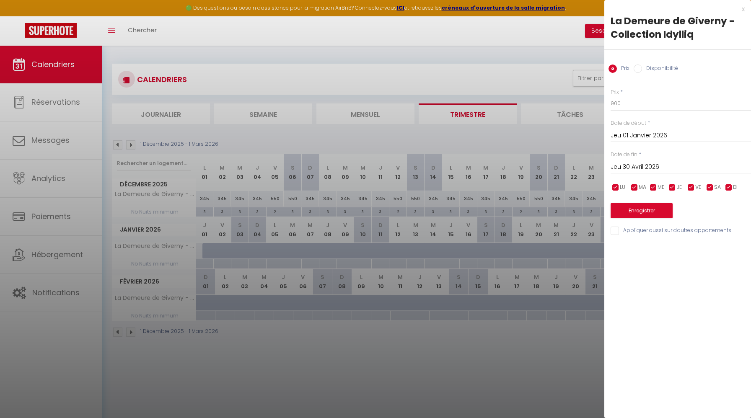
click at [646, 69] on label "Disponibilité" at bounding box center [660, 69] width 36 height 9
click at [642, 69] on input "Disponibilité" at bounding box center [638, 69] width 8 height 8
radio input "true"
radio input "false"
click at [640, 218] on button "Enregistrer" at bounding box center [642, 211] width 62 height 15
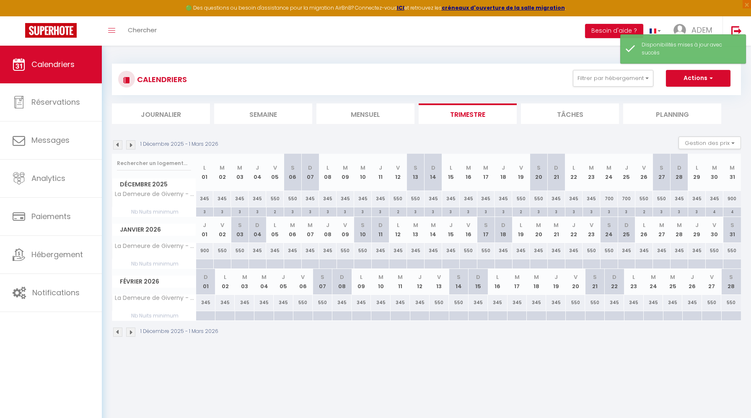
click at [205, 263] on div at bounding box center [205, 264] width 18 height 10
type input "Jeu 01 Janvier 2026"
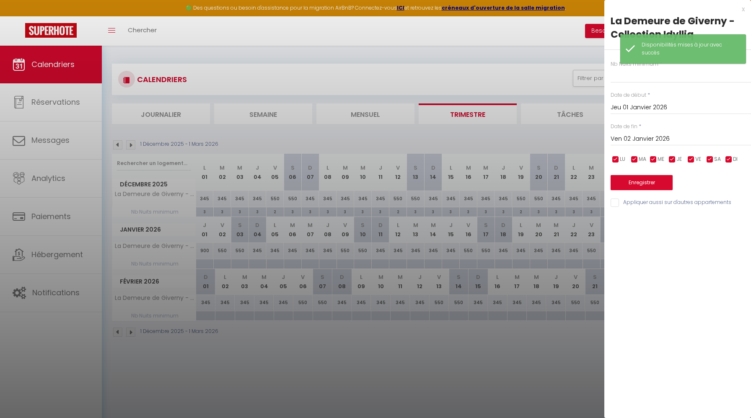
click at [632, 144] on input "Ven 02 Janvier 2026" at bounding box center [681, 139] width 140 height 11
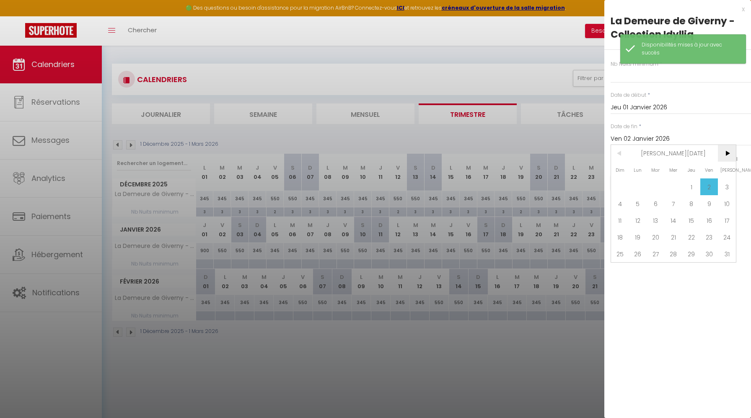
click at [726, 154] on span ">" at bounding box center [727, 153] width 18 height 17
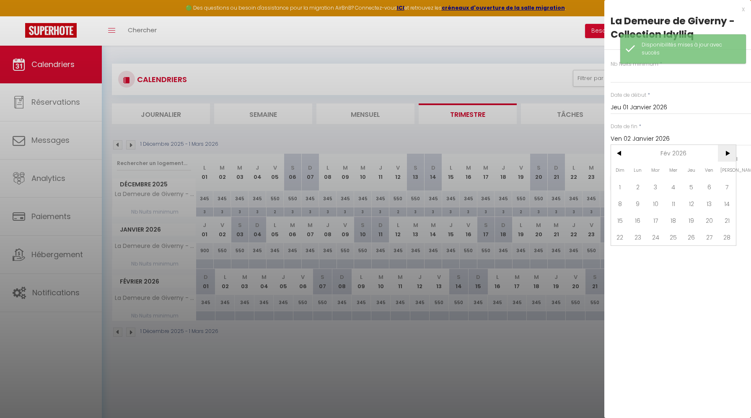
click at [726, 154] on span ">" at bounding box center [727, 153] width 18 height 17
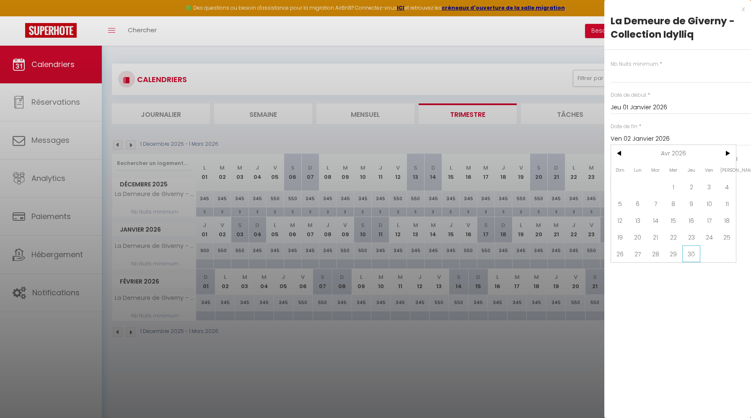
click at [695, 254] on span "30" at bounding box center [691, 254] width 18 height 17
type input "Jeu 30 Avril 2026"
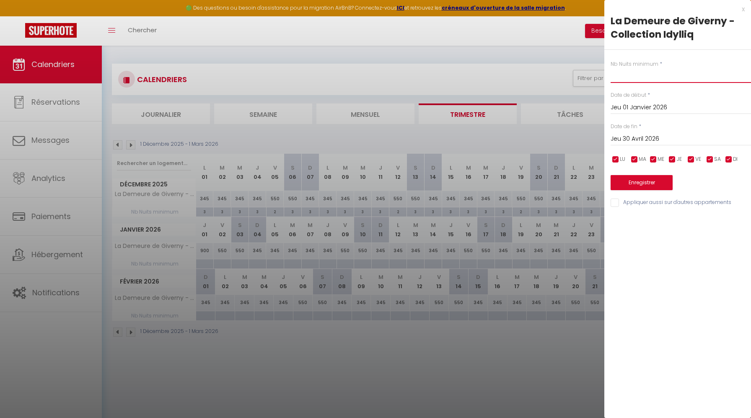
click at [661, 74] on input "text" at bounding box center [681, 75] width 140 height 15
type input "3"
click at [656, 183] on button "Enregistrer" at bounding box center [642, 182] width 62 height 15
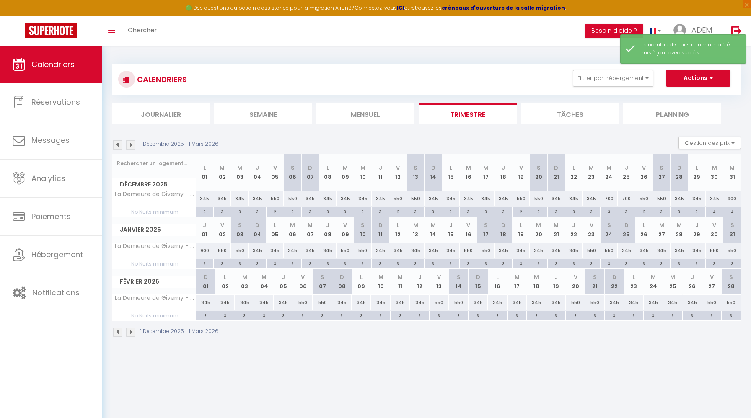
click at [224, 265] on div "3" at bounding box center [222, 263] width 17 height 8
type input "3"
type input "Ven 02 Janvier 2026"
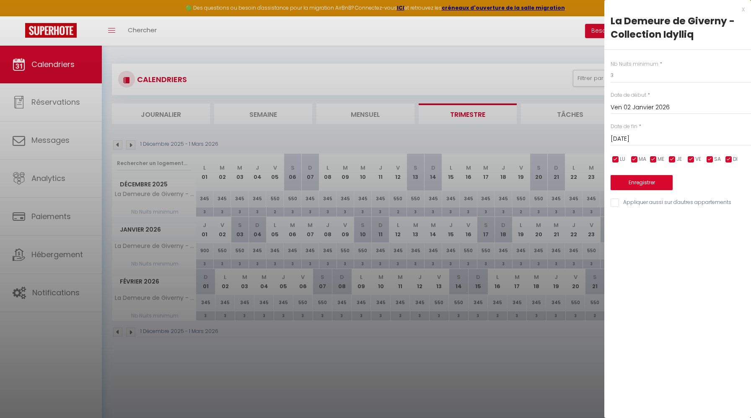
click at [632, 135] on input "[DATE]" at bounding box center [681, 139] width 140 height 11
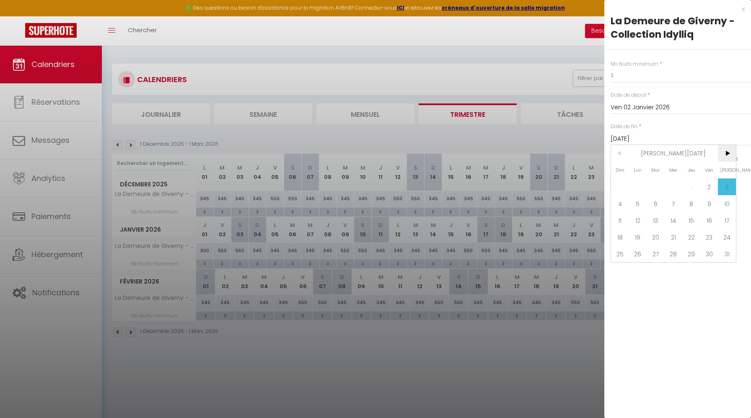
click at [721, 149] on span ">" at bounding box center [727, 153] width 18 height 17
click at [622, 156] on span "<" at bounding box center [620, 153] width 18 height 17
click at [659, 255] on span "31" at bounding box center [656, 254] width 18 height 17
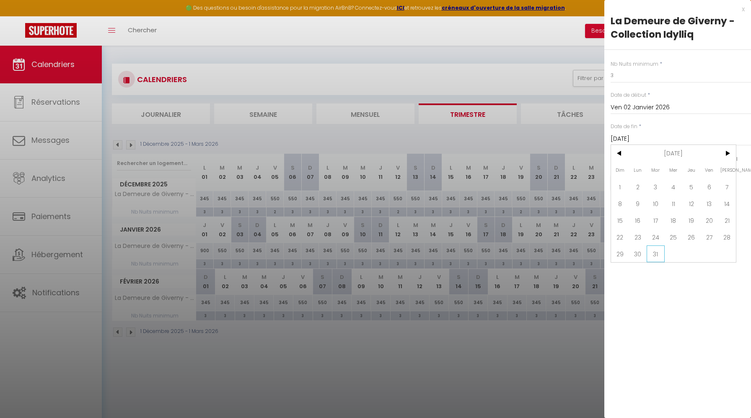
type input "[DATE]"
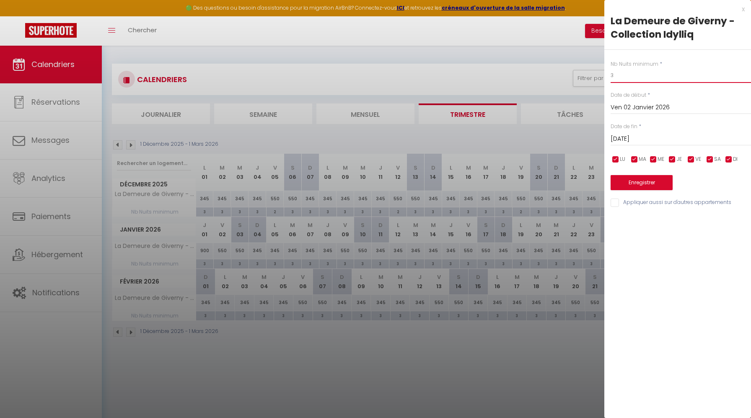
drag, startPoint x: 631, startPoint y: 70, endPoint x: 646, endPoint y: 78, distance: 17.1
click at [646, 78] on input "3" at bounding box center [681, 75] width 140 height 15
type input "2"
click at [729, 158] on input "checkbox" at bounding box center [729, 160] width 8 height 8
checkbox input "false"
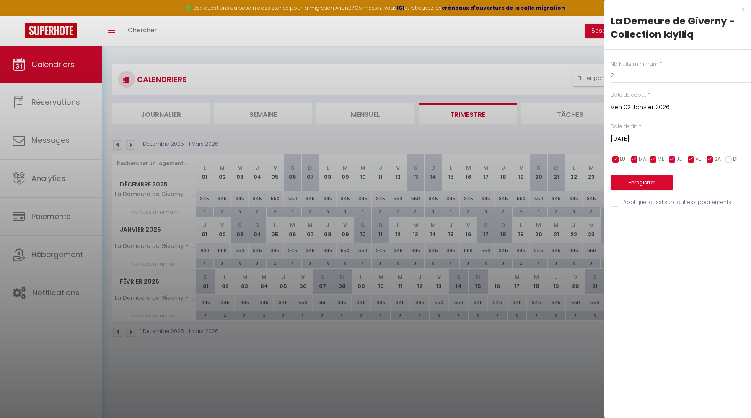
click at [677, 159] on span "JE" at bounding box center [679, 160] width 5 height 8
checkbox input "false"
click at [657, 159] on input "checkbox" at bounding box center [653, 160] width 8 height 8
checkbox input "false"
click at [639, 159] on span "MA" at bounding box center [643, 160] width 8 height 8
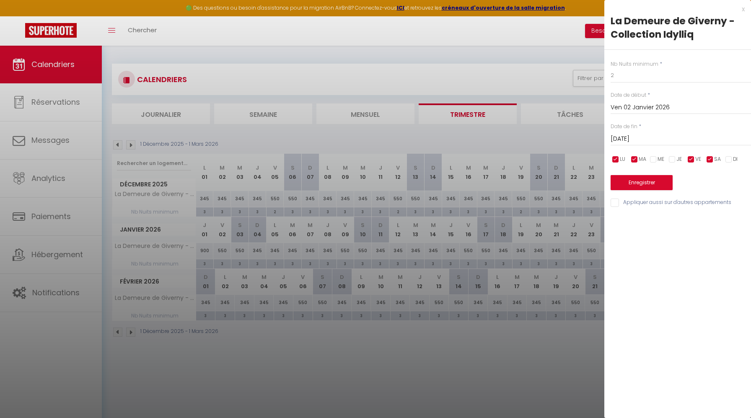
checkbox input "false"
click at [620, 159] on span "LU" at bounding box center [622, 160] width 5 height 8
checkbox input "false"
click at [714, 159] on span "SA" at bounding box center [717, 160] width 7 height 8
checkbox input "false"
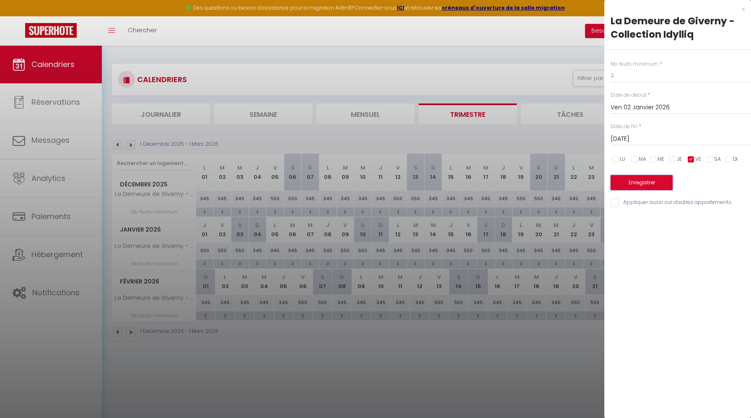
click at [663, 186] on button "Enregistrer" at bounding box center [642, 182] width 62 height 15
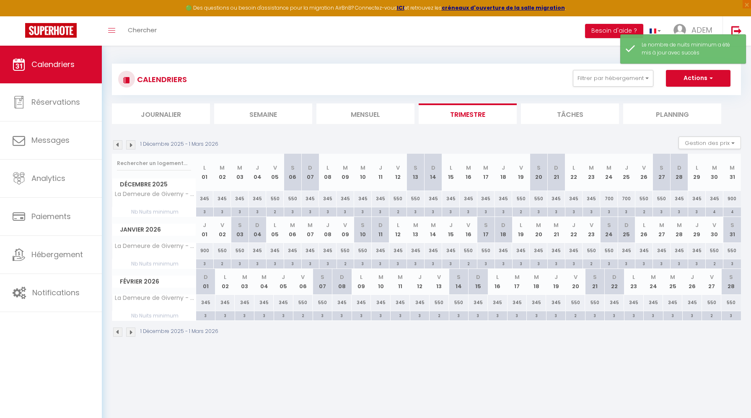
click at [132, 145] on img at bounding box center [130, 144] width 9 height 9
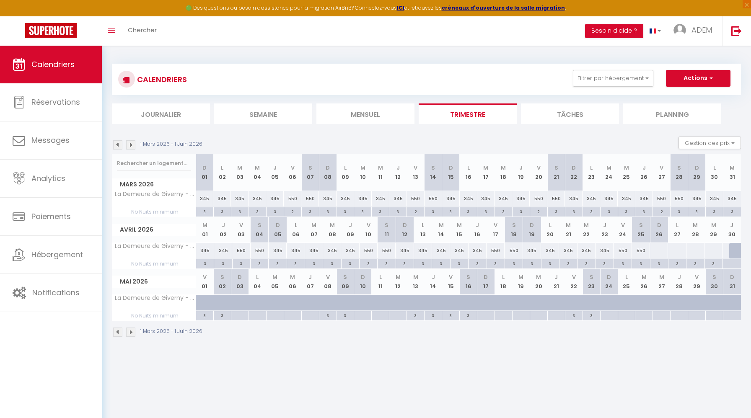
click at [240, 252] on div "550" at bounding box center [241, 251] width 18 height 16
type input "550"
select select "1"
type input "Ven 03 Avril 2026"
type input "[DATE]"
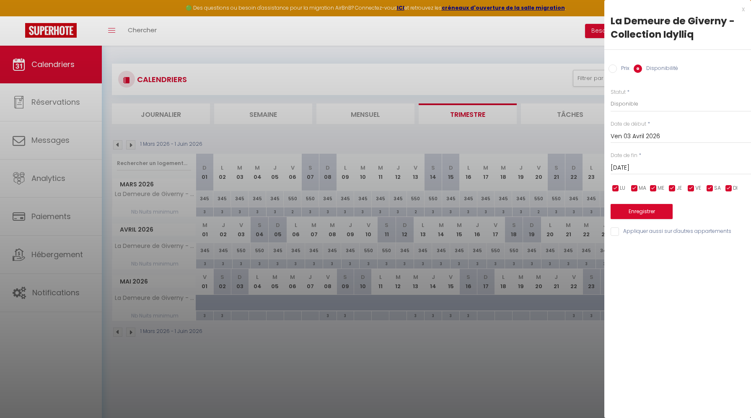
click at [620, 71] on label "Prix" at bounding box center [623, 69] width 13 height 9
click at [617, 71] on input "Prix" at bounding box center [613, 69] width 8 height 8
radio input "true"
radio input "false"
click at [642, 114] on div "Prix * 550 Statut * Disponible Indisponible Date de début * [DATE] < [DATE] > D…" at bounding box center [677, 157] width 147 height 158
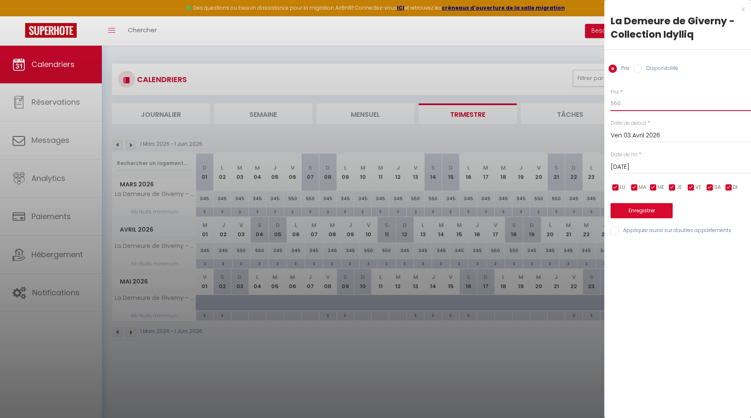
drag, startPoint x: 639, startPoint y: 109, endPoint x: 600, endPoint y: 104, distance: 39.0
click at [600, 104] on body "🟢 Des questions ou besoin d'assistance pour la migration AirBnB? Connectez-vous…" at bounding box center [375, 255] width 751 height 418
type input "700"
click at [636, 165] on input "[DATE]" at bounding box center [681, 167] width 140 height 11
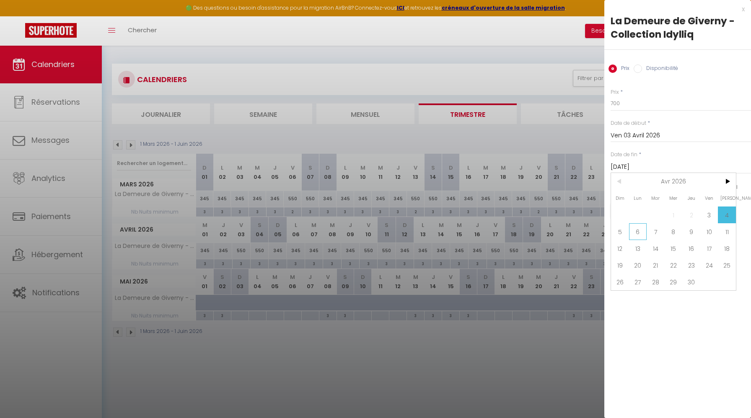
click at [639, 230] on span "6" at bounding box center [638, 231] width 18 height 17
type input "Lun 06 Avril 2026"
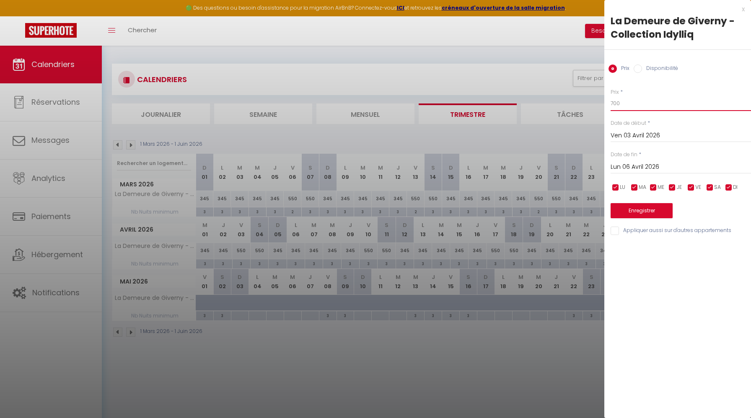
drag, startPoint x: 615, startPoint y: 104, endPoint x: 603, endPoint y: 105, distance: 11.3
click at [603, 105] on body "🟢 Des questions ou besoin d'assistance pour la migration AirBnB? Connectez-vous…" at bounding box center [375, 255] width 751 height 418
type input "650"
click at [652, 208] on button "Enregistrer" at bounding box center [642, 210] width 62 height 15
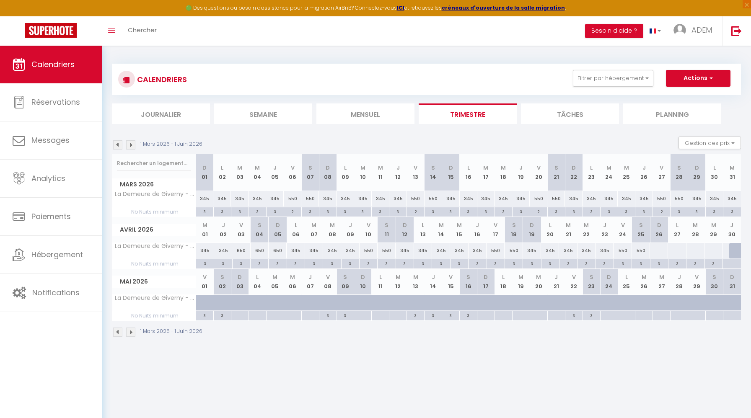
click at [366, 266] on div "3" at bounding box center [369, 263] width 18 height 8
type input "3"
type input "Ven 10 Avril 2026"
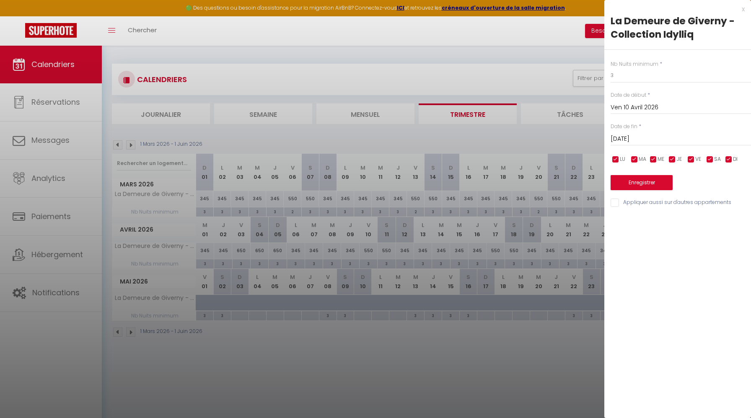
click at [663, 137] on input "[DATE]" at bounding box center [681, 139] width 140 height 11
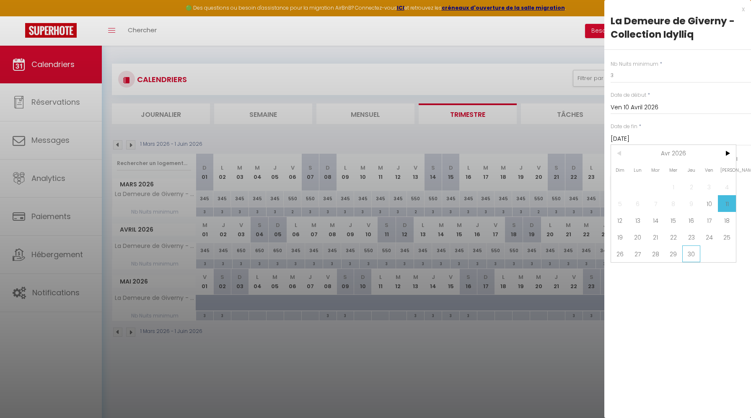
click at [691, 255] on span "30" at bounding box center [691, 254] width 18 height 17
type input "Jeu 30 Avril 2026"
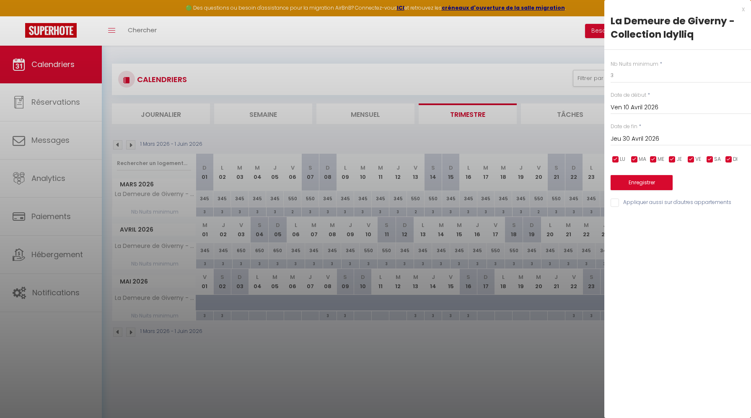
click at [727, 163] on input "checkbox" at bounding box center [729, 160] width 8 height 8
checkbox input "false"
click at [716, 163] on span "SA" at bounding box center [717, 160] width 7 height 8
checkbox input "false"
click at [673, 162] on input "checkbox" at bounding box center [672, 160] width 8 height 8
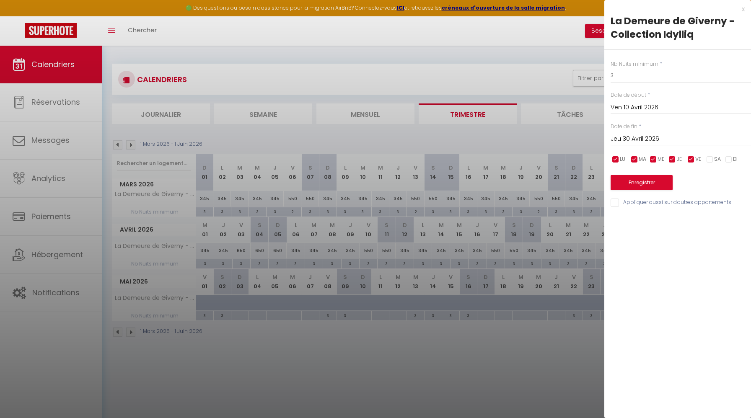
checkbox input "false"
click at [657, 162] on input "checkbox" at bounding box center [653, 160] width 8 height 8
checkbox input "false"
click at [642, 162] on span "MA" at bounding box center [643, 160] width 8 height 8
checkbox input "false"
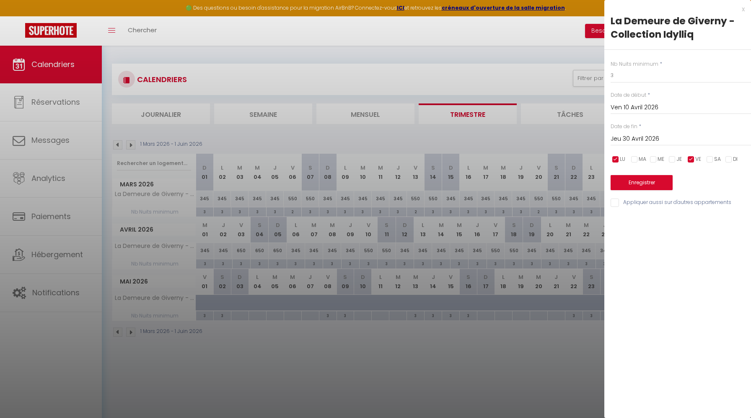
click at [621, 162] on span "LU" at bounding box center [622, 160] width 5 height 8
checkbox input "false"
drag, startPoint x: 647, startPoint y: 73, endPoint x: 580, endPoint y: 72, distance: 67.5
click at [580, 72] on body "🟢 Des questions ou besoin d'assistance pour la migration AirBnB? Connectez-vous…" at bounding box center [375, 255] width 751 height 418
type input "2"
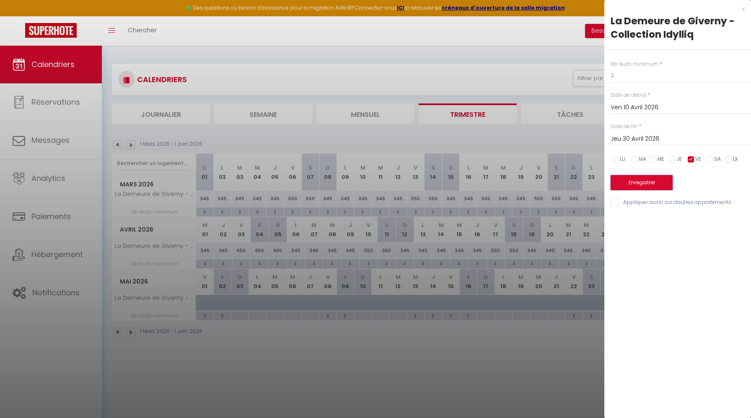
click at [661, 183] on button "Enregistrer" at bounding box center [642, 182] width 62 height 15
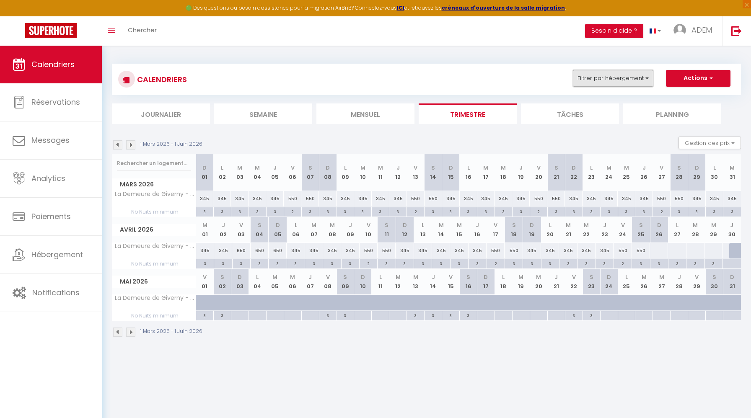
click at [623, 83] on button "Filtrer par hébergement" at bounding box center [613, 78] width 80 height 17
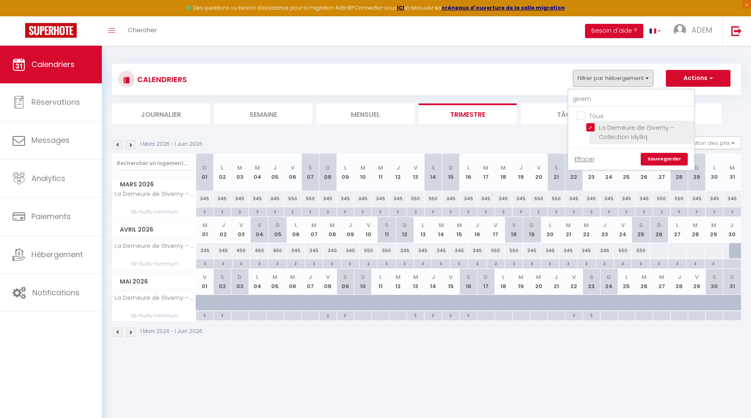
click at [593, 127] on input "La Demeure de Giverny - Collection Idylliq" at bounding box center [638, 127] width 105 height 8
checkbox input "false"
click at [583, 94] on input "givern" at bounding box center [631, 99] width 126 height 15
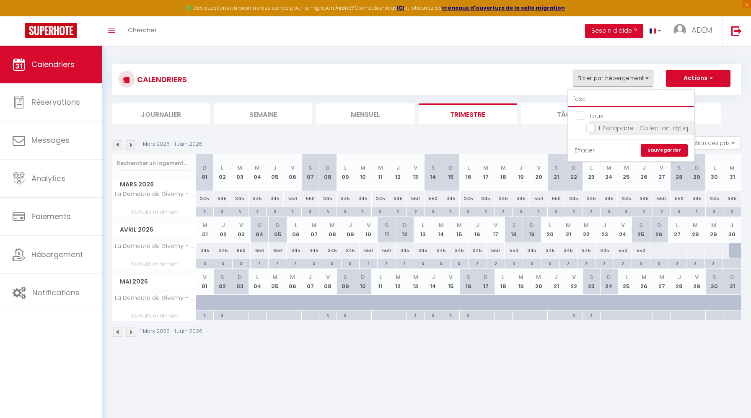
type input "l'esc"
click at [592, 129] on input "L'Escapade - Collection Idylliq" at bounding box center [638, 127] width 105 height 8
checkbox input "true"
click at [666, 150] on link "Sauvegarder" at bounding box center [664, 150] width 47 height 13
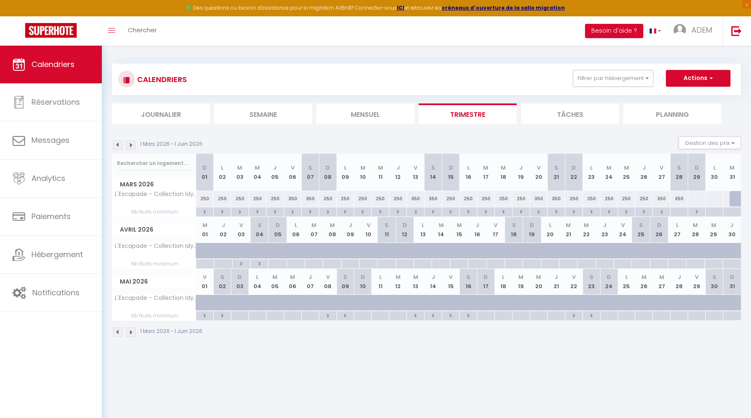
click at [114, 143] on img at bounding box center [117, 144] width 9 height 9
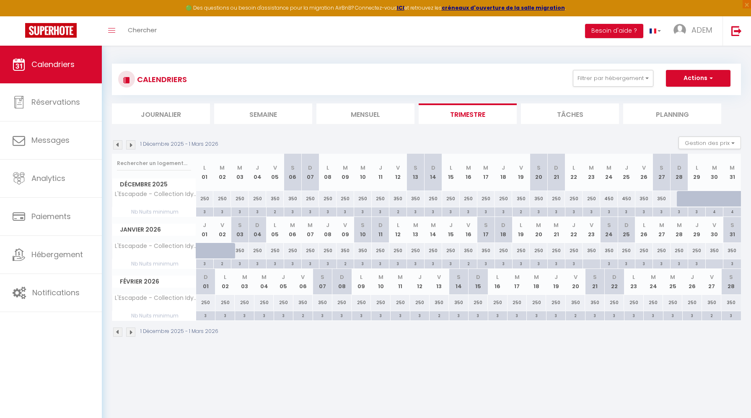
click at [116, 143] on img at bounding box center [117, 144] width 9 height 9
